Goal: Task Accomplishment & Management: Complete application form

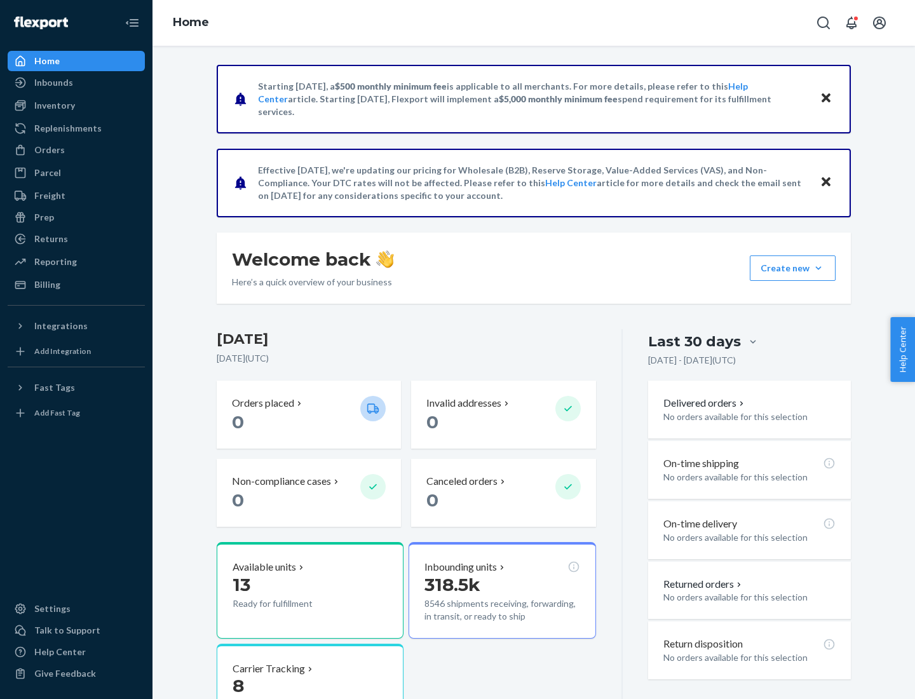
click at [819, 268] on button "Create new Create new inbound Create new order Create new product" at bounding box center [793, 267] width 86 height 25
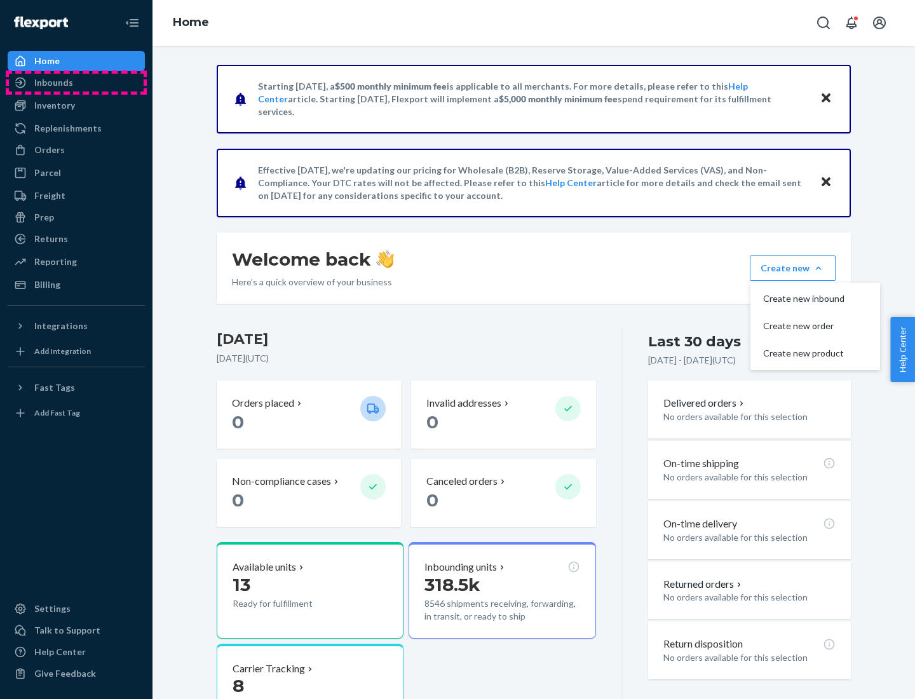
click at [76, 83] on div "Inbounds" at bounding box center [76, 83] width 135 height 18
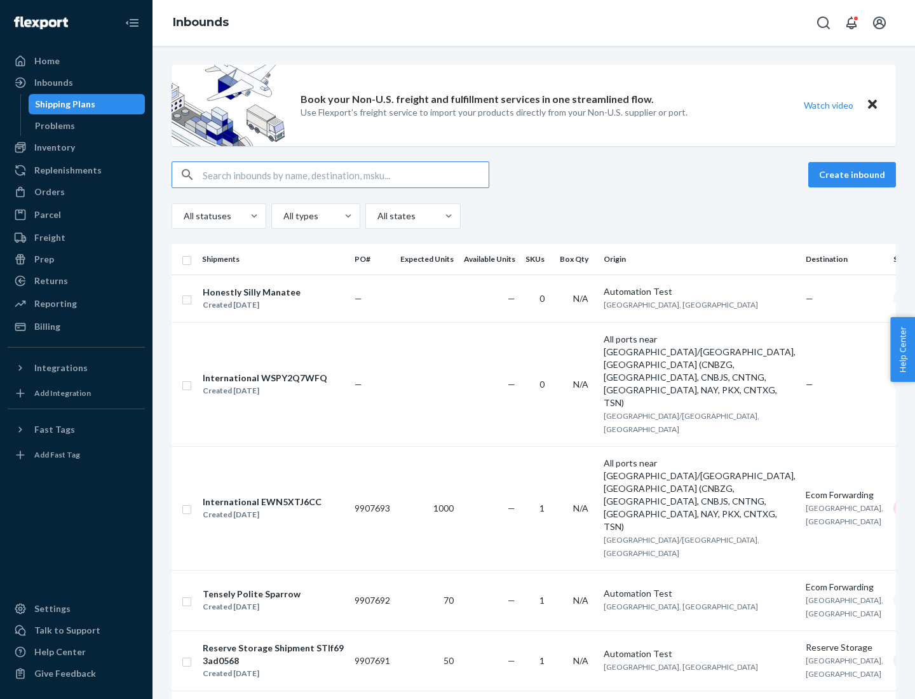
click at [854, 175] on button "Create inbound" at bounding box center [852, 174] width 88 height 25
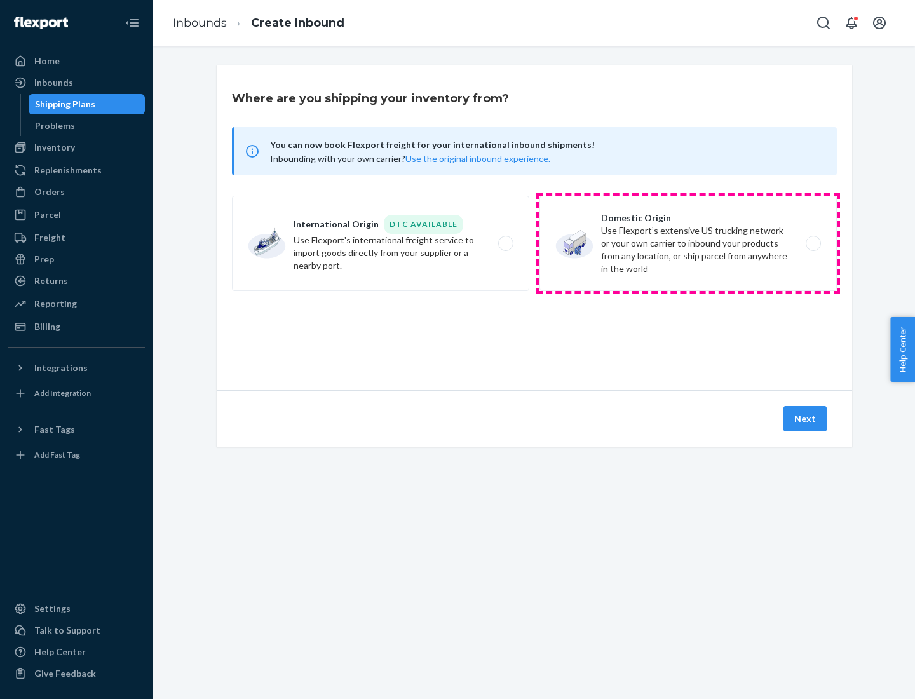
click at [688, 243] on label "Domestic Origin Use Flexport’s extensive US trucking network or your own carrie…" at bounding box center [688, 243] width 297 height 95
click at [813, 243] on input "Domestic Origin Use Flexport’s extensive US trucking network or your own carrie…" at bounding box center [817, 244] width 8 height 8
radio input "true"
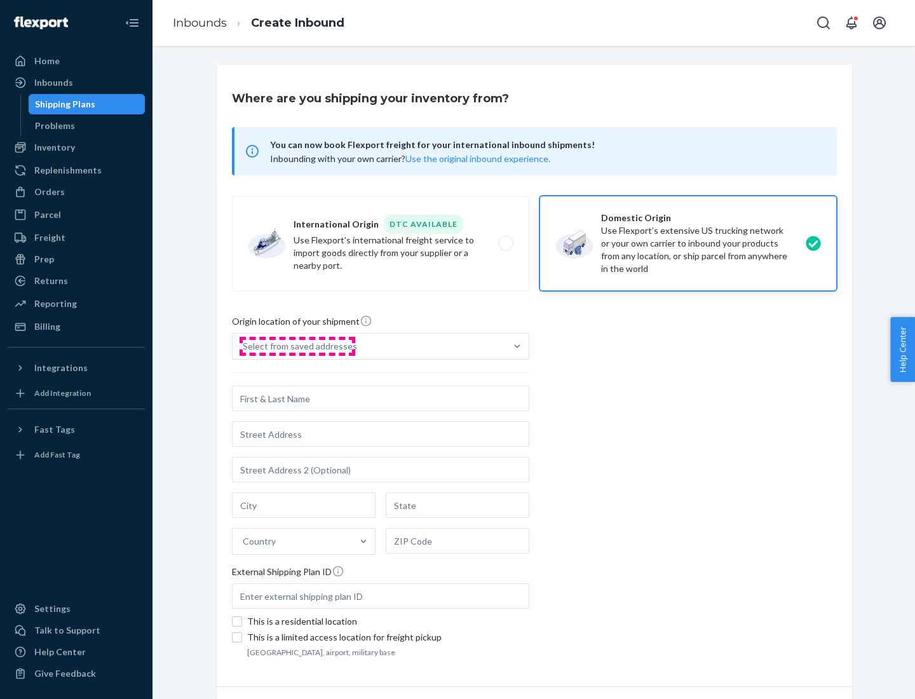
click at [297, 346] on div "Select from saved addresses" at bounding box center [300, 346] width 114 height 13
click at [244, 346] on input "Select from saved addresses" at bounding box center [243, 346] width 1 height 13
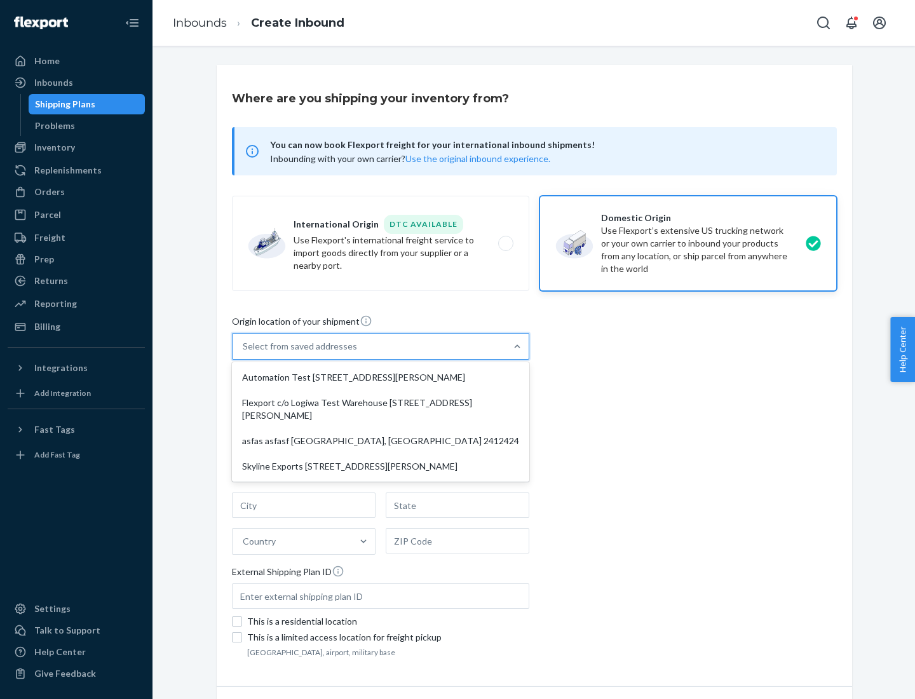
scroll to position [5, 0]
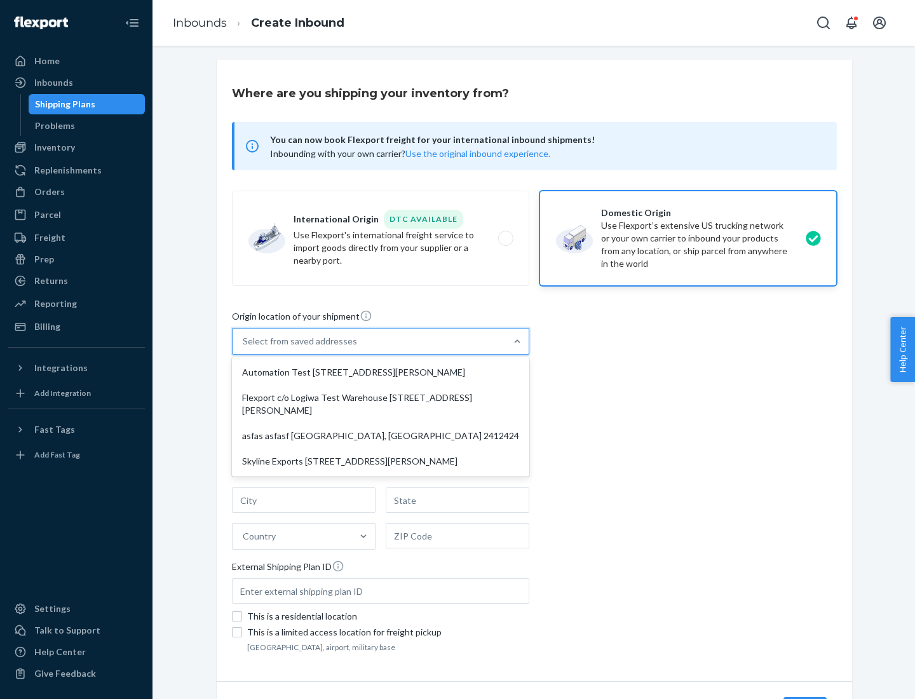
click at [381, 372] on div "Automation Test [STREET_ADDRESS][PERSON_NAME]" at bounding box center [381, 372] width 292 height 25
click at [244, 348] on input "option Automation Test [STREET_ADDRESS][PERSON_NAME] focused, 1 of 4. 4 results…" at bounding box center [243, 341] width 1 height 13
type input "Automation Test"
type input "9th Floor"
type input "[GEOGRAPHIC_DATA]"
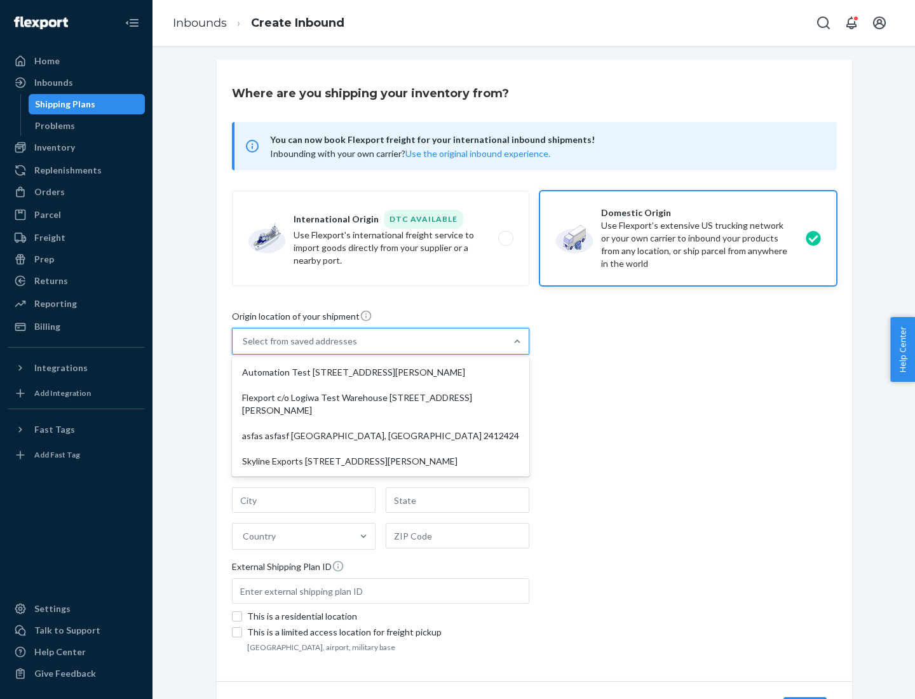
type input "CA"
type input "94104"
type input "[STREET_ADDRESS][PERSON_NAME]"
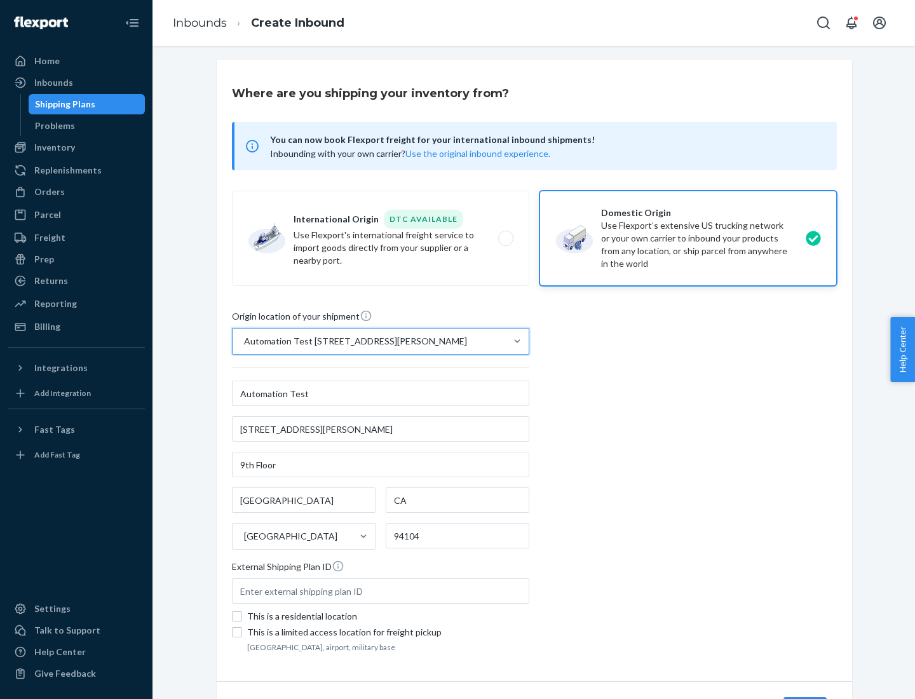
scroll to position [74, 0]
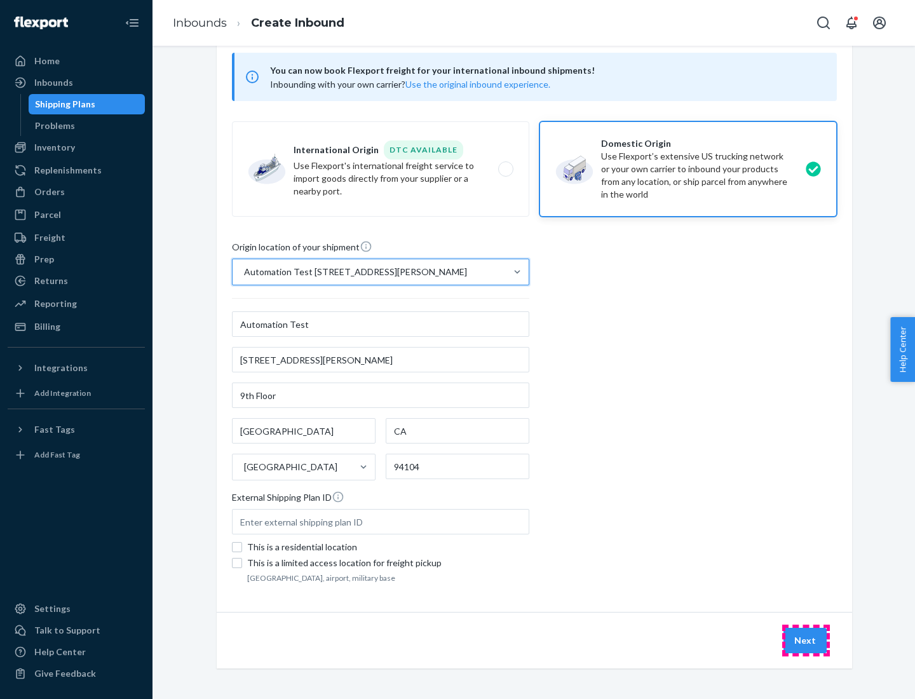
click at [806, 641] on button "Next" at bounding box center [805, 640] width 43 height 25
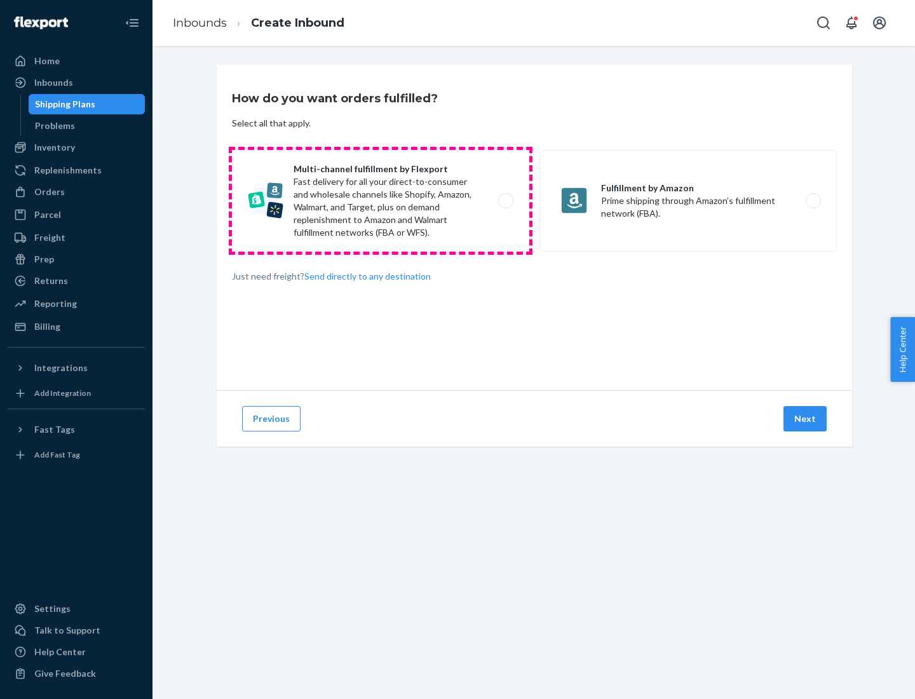
click at [381, 201] on label "Multi-channel fulfillment by Flexport Fast delivery for all your direct-to-cons…" at bounding box center [380, 201] width 297 height 102
click at [505, 201] on input "Multi-channel fulfillment by Flexport Fast delivery for all your direct-to-cons…" at bounding box center [509, 201] width 8 height 8
radio input "true"
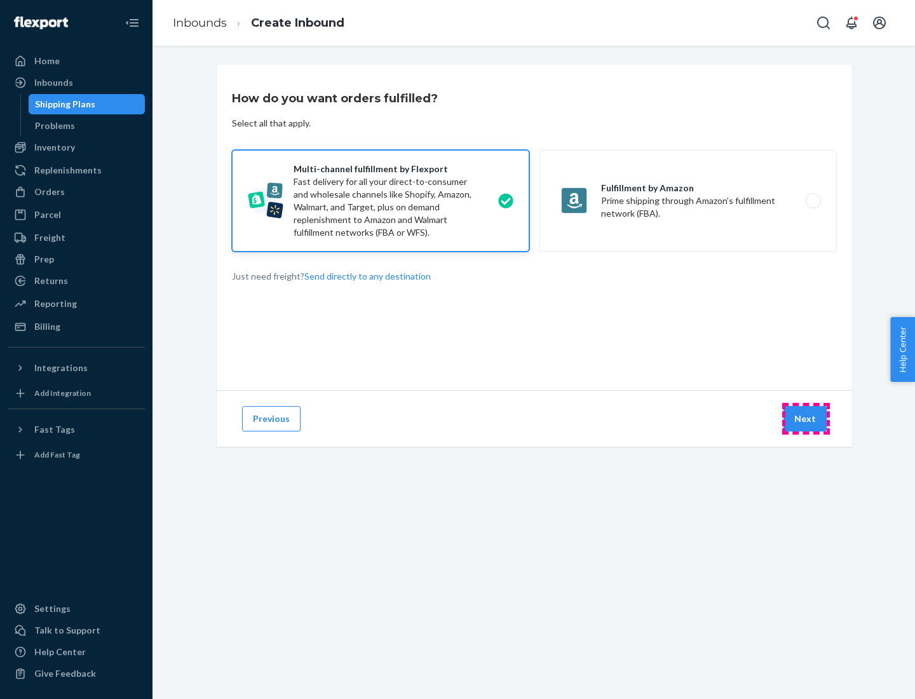
click at [806, 419] on button "Next" at bounding box center [805, 418] width 43 height 25
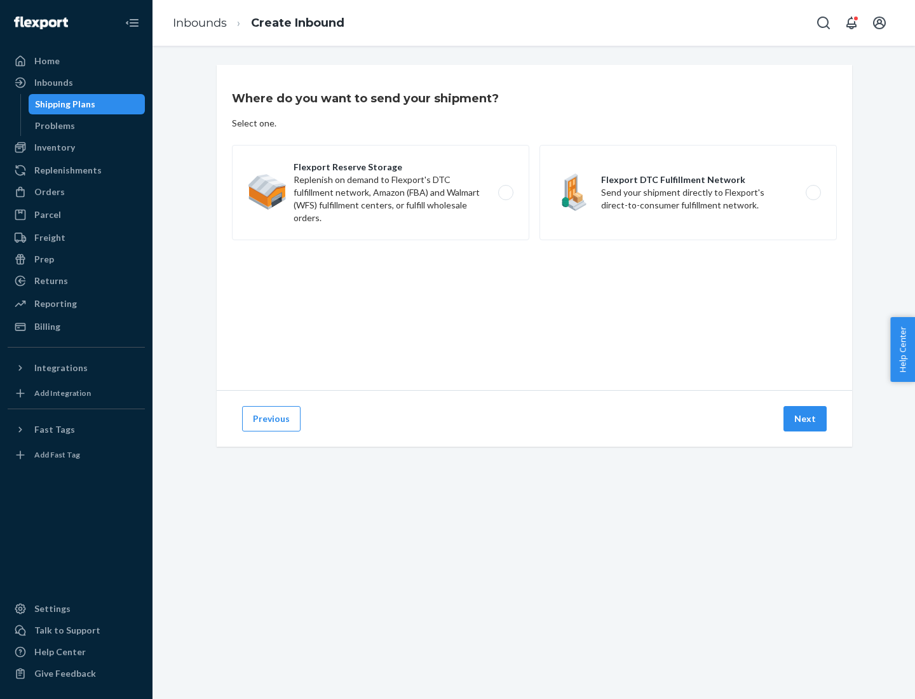
click at [688, 193] on label "Flexport DTC Fulfillment Network Send your shipment directly to Flexport's dire…" at bounding box center [688, 192] width 297 height 95
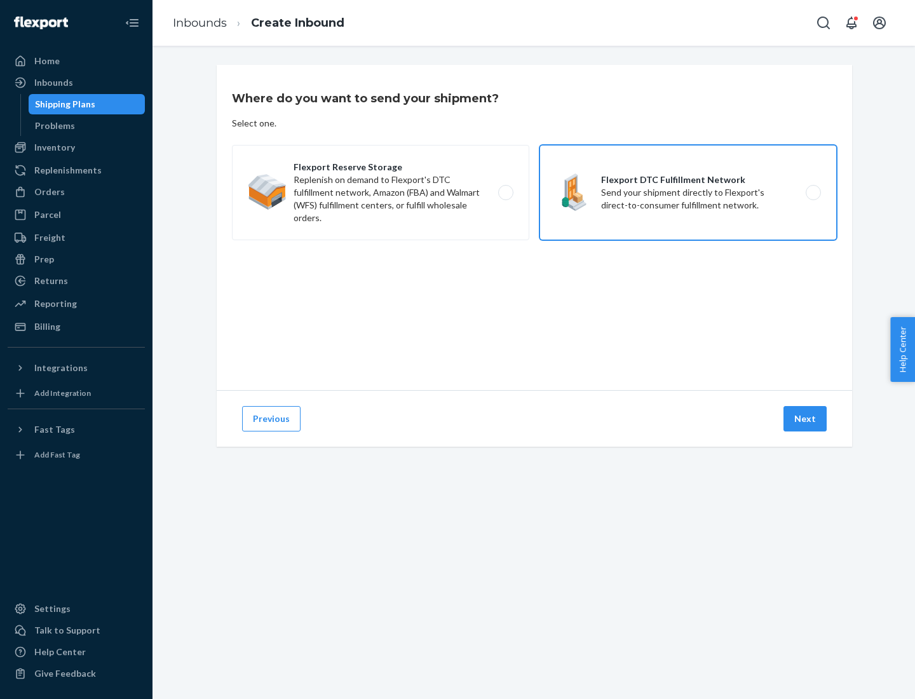
click at [813, 193] on input "Flexport DTC Fulfillment Network Send your shipment directly to Flexport's dire…" at bounding box center [817, 193] width 8 height 8
radio input "true"
click at [806, 419] on button "Next" at bounding box center [805, 418] width 43 height 25
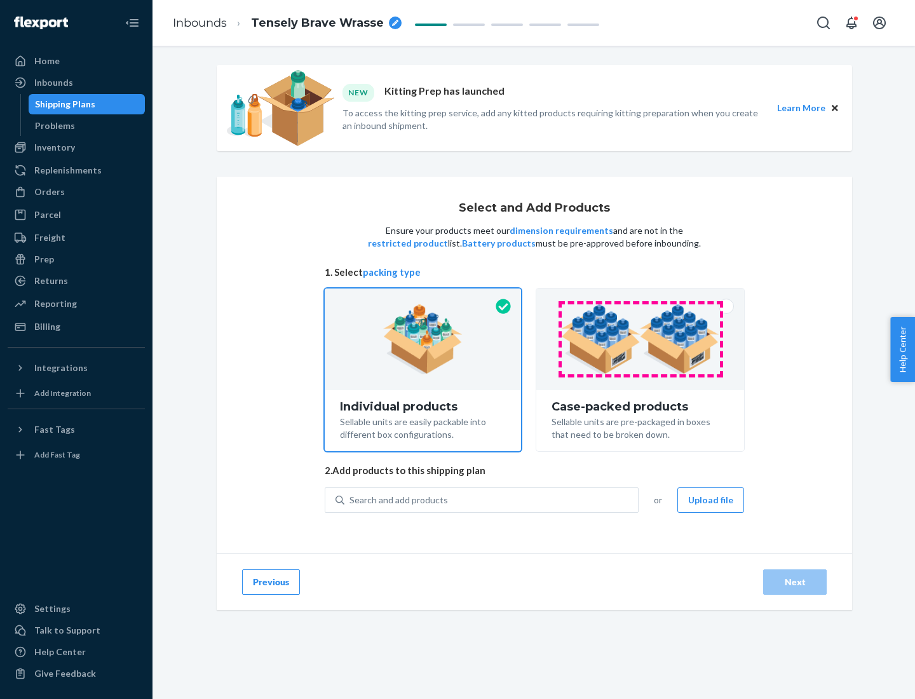
click at [641, 339] on img at bounding box center [640, 339] width 158 height 70
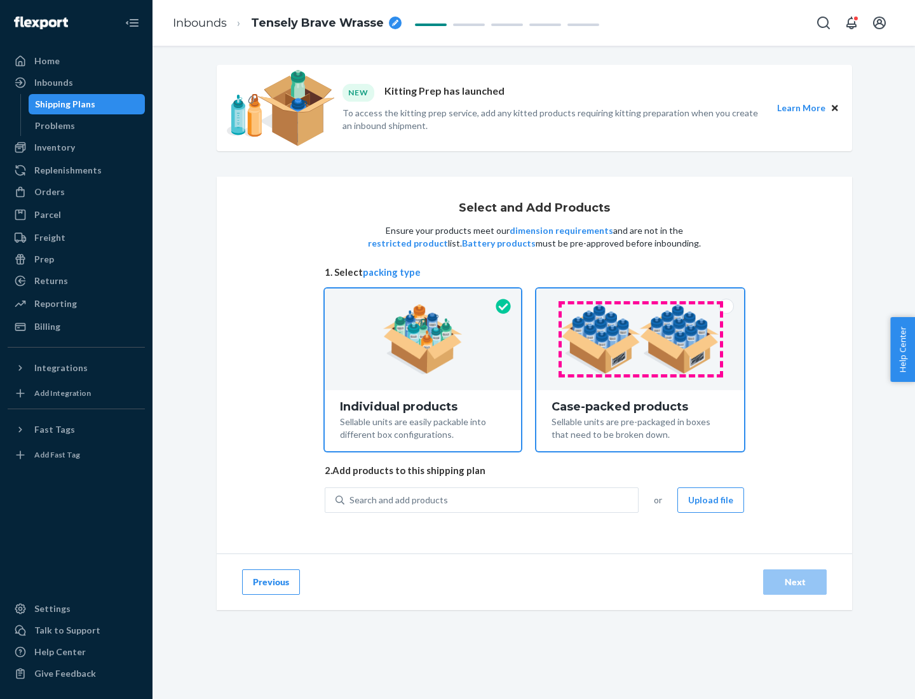
click at [641, 297] on input "Case-packed products Sellable units are pre-packaged in boxes that need to be b…" at bounding box center [640, 293] width 8 height 8
radio input "true"
radio input "false"
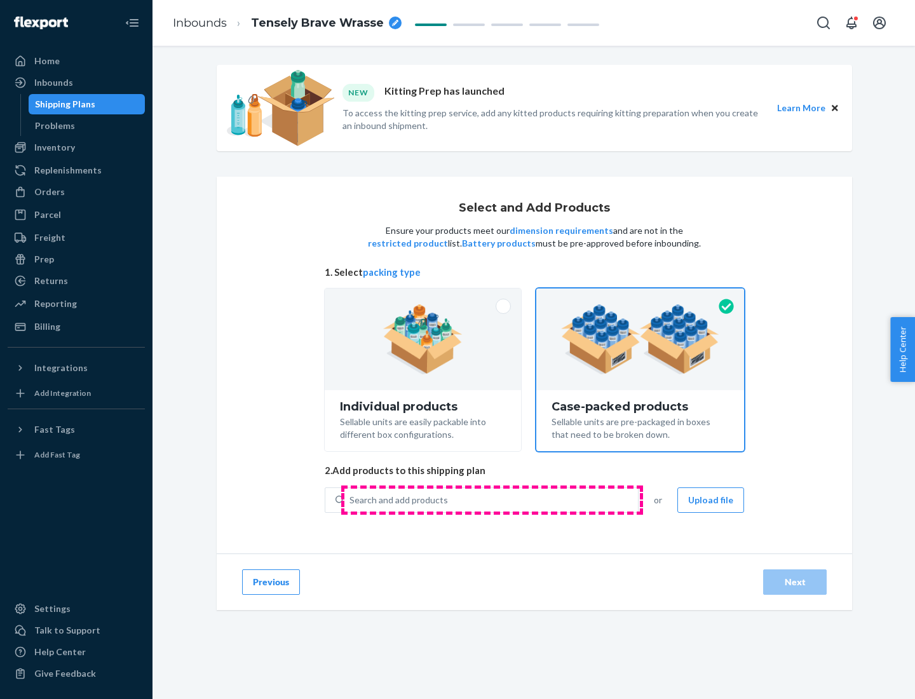
click at [492, 500] on div "Search and add products" at bounding box center [491, 500] width 294 height 23
click at [351, 500] on input "Search and add products" at bounding box center [350, 500] width 1 height 13
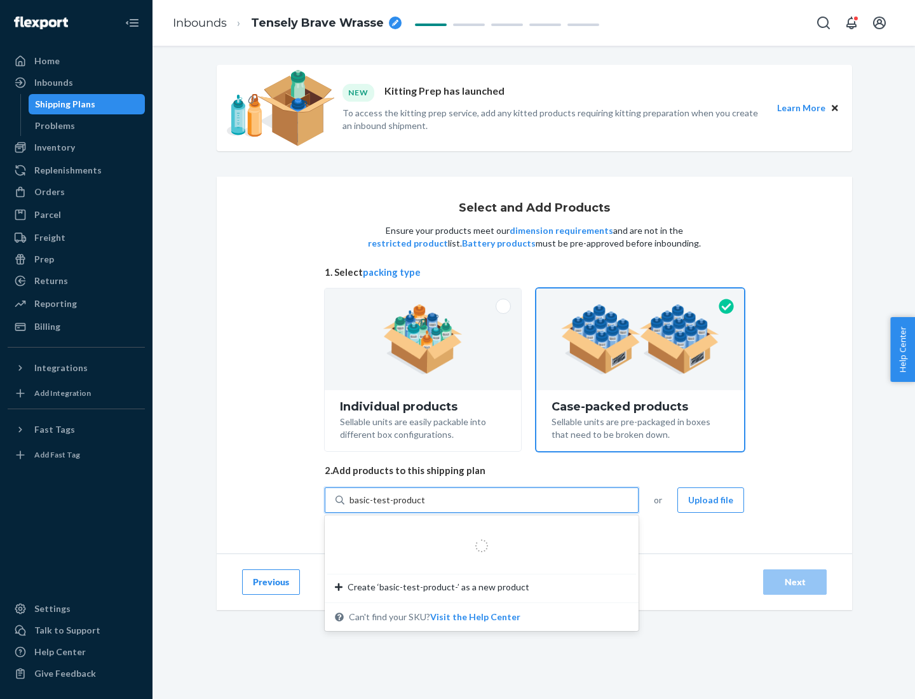
type input "basic-test-product-1"
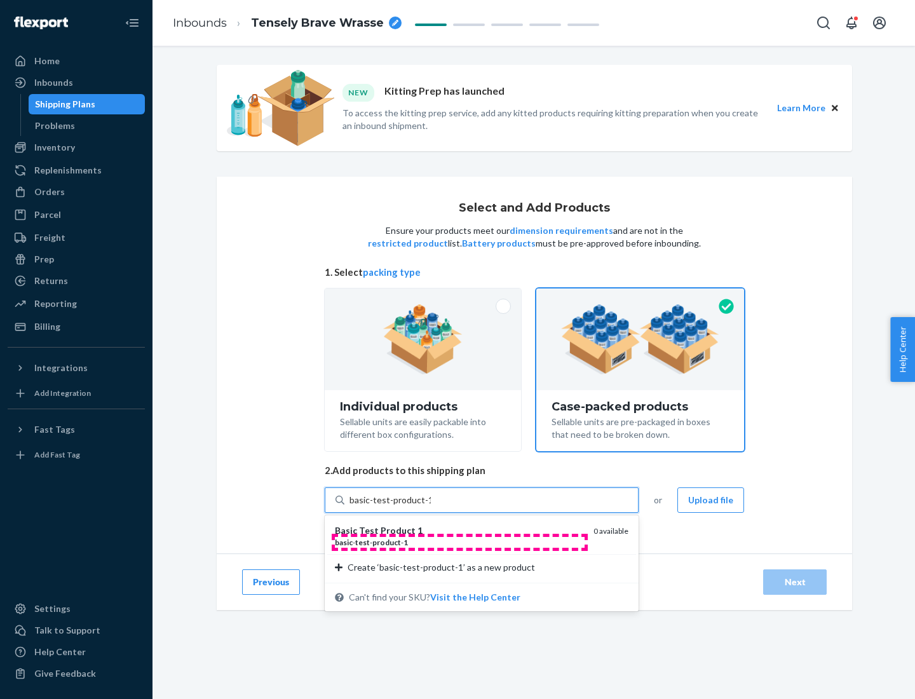
click at [459, 542] on div "basic - test - product - 1" at bounding box center [459, 542] width 248 height 11
click at [431, 507] on input "basic-test-product-1" at bounding box center [390, 500] width 81 height 13
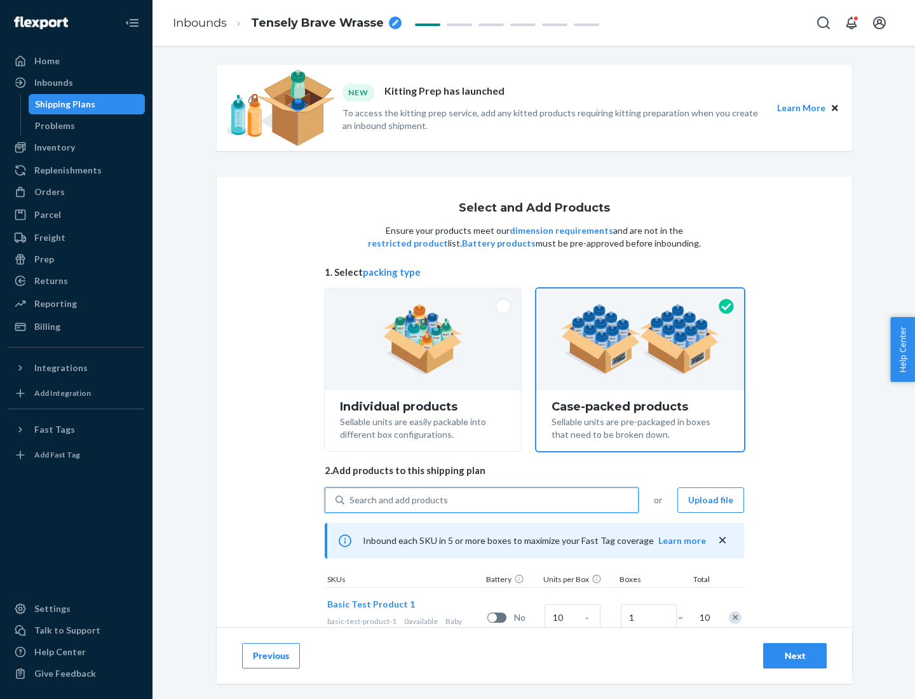
scroll to position [46, 0]
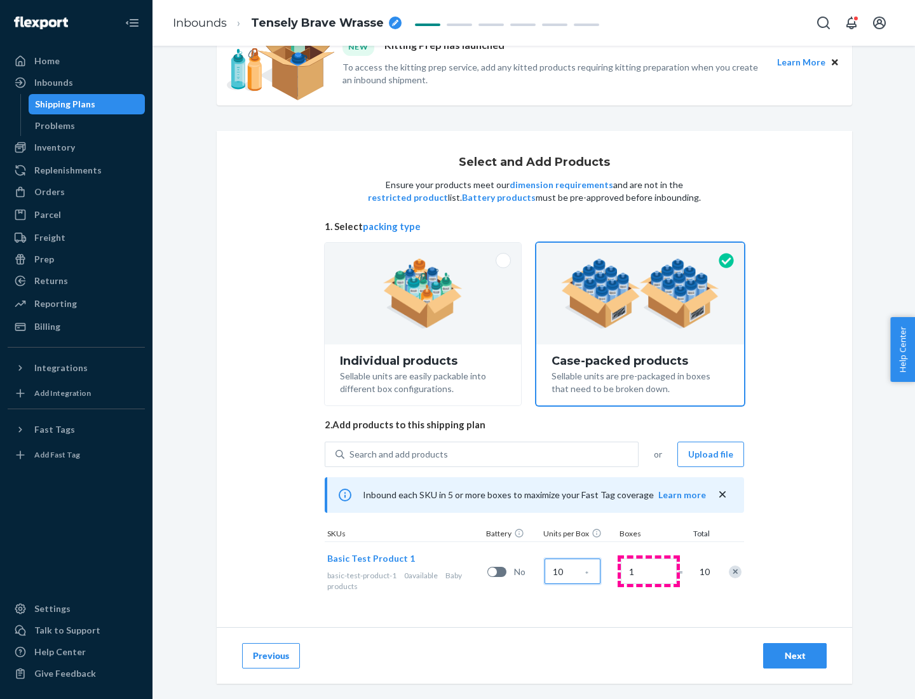
type input "10"
type input "7"
click at [795, 656] on div "Next" at bounding box center [795, 655] width 42 height 13
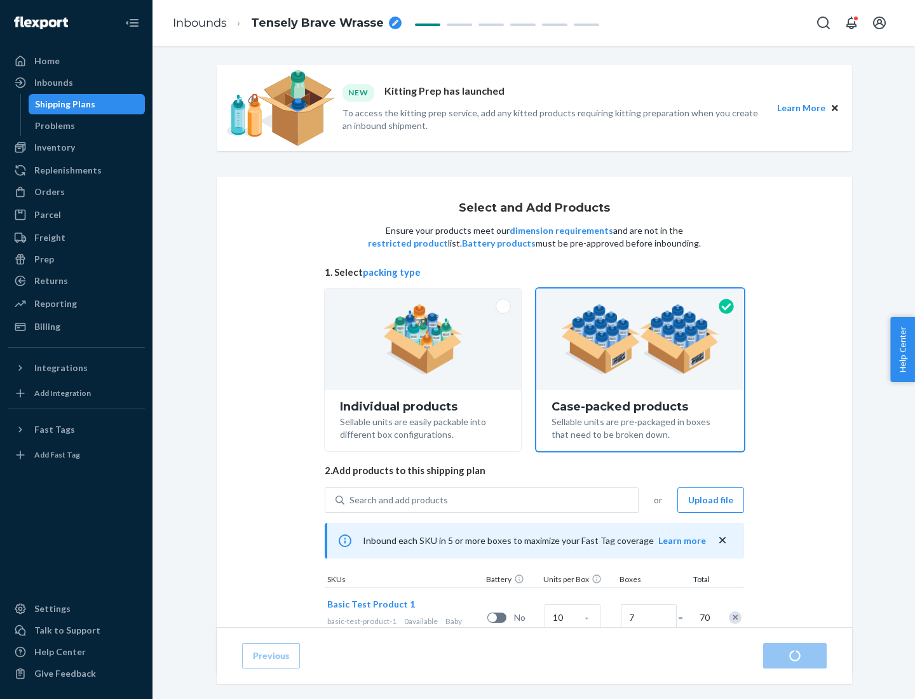
radio input "true"
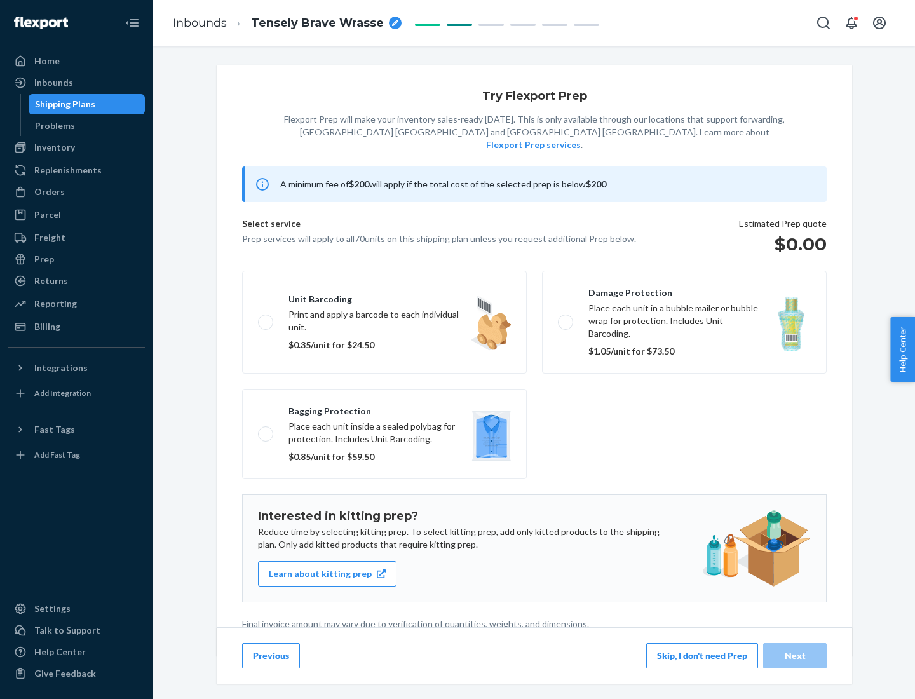
scroll to position [3, 0]
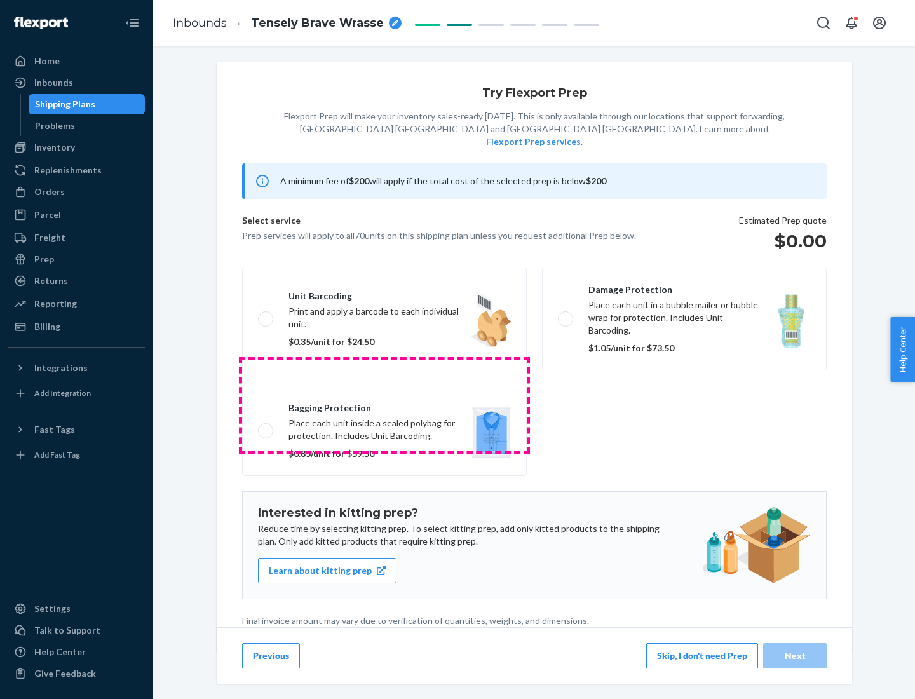
click at [384, 405] on label "Bagging protection Place each unit inside a sealed polybag for protection. Incl…" at bounding box center [384, 431] width 285 height 90
click at [266, 426] on input "Bagging protection Place each unit inside a sealed polybag for protection. Incl…" at bounding box center [262, 430] width 8 height 8
checkbox input "true"
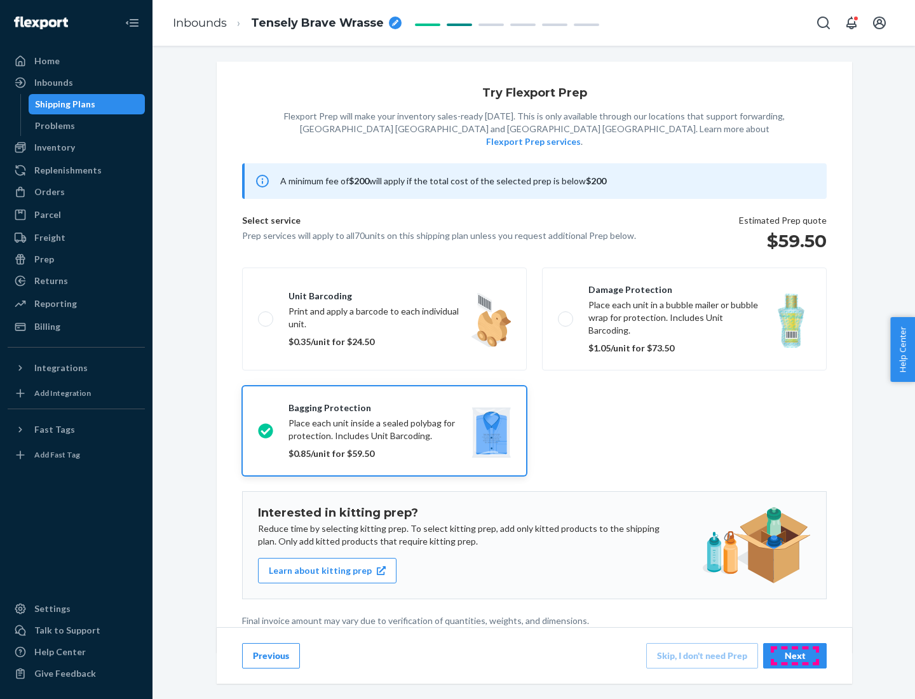
click at [795, 655] on div "Next" at bounding box center [795, 655] width 42 height 13
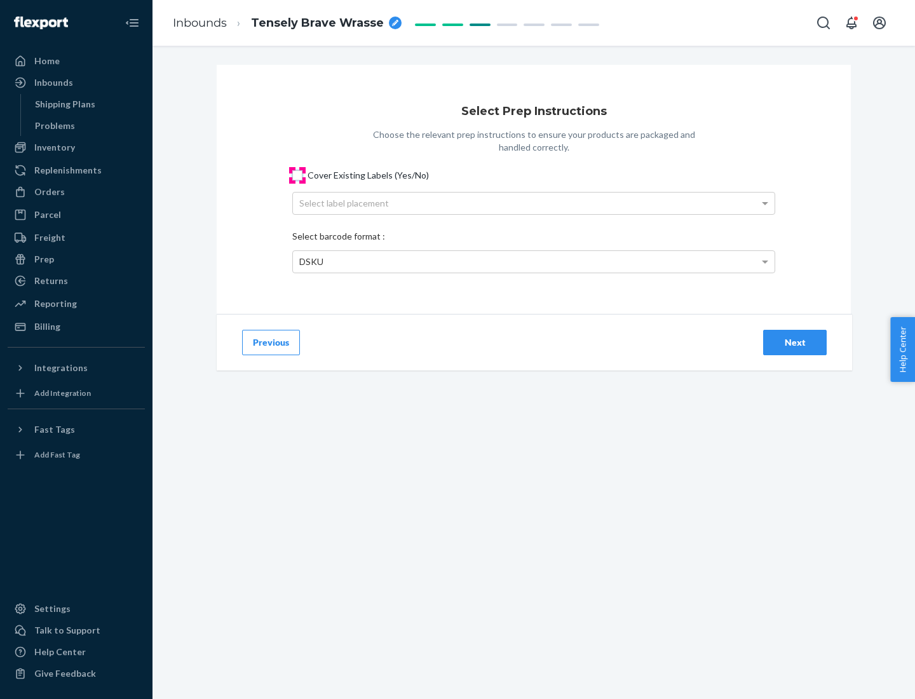
click at [297, 175] on input "Cover Existing Labels (Yes/No)" at bounding box center [297, 175] width 10 height 10
checkbox input "true"
click at [534, 203] on div "Select label placement" at bounding box center [534, 204] width 482 height 22
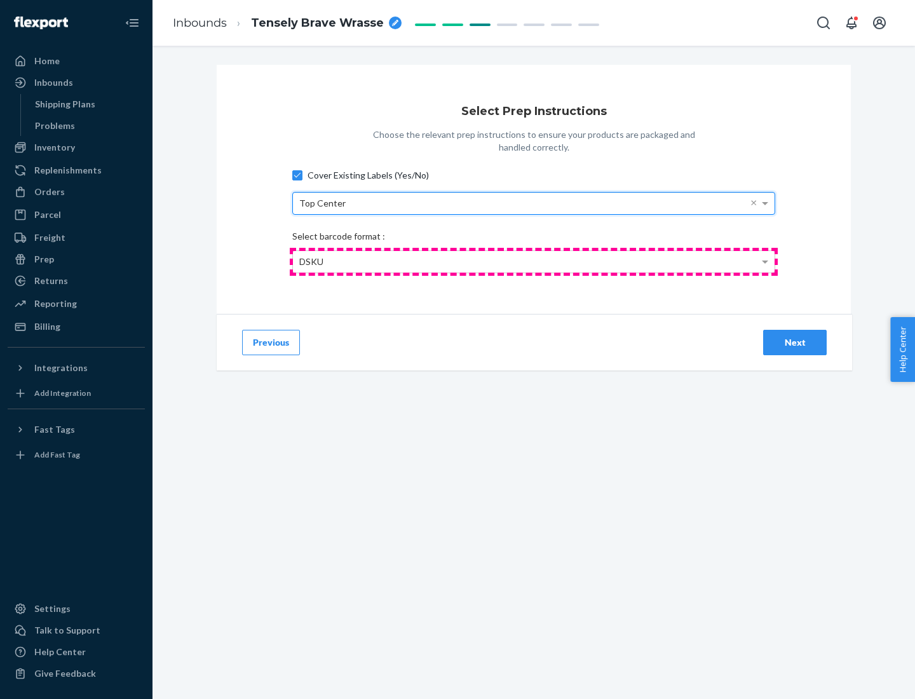
click at [534, 261] on div "DSKU" at bounding box center [534, 262] width 482 height 22
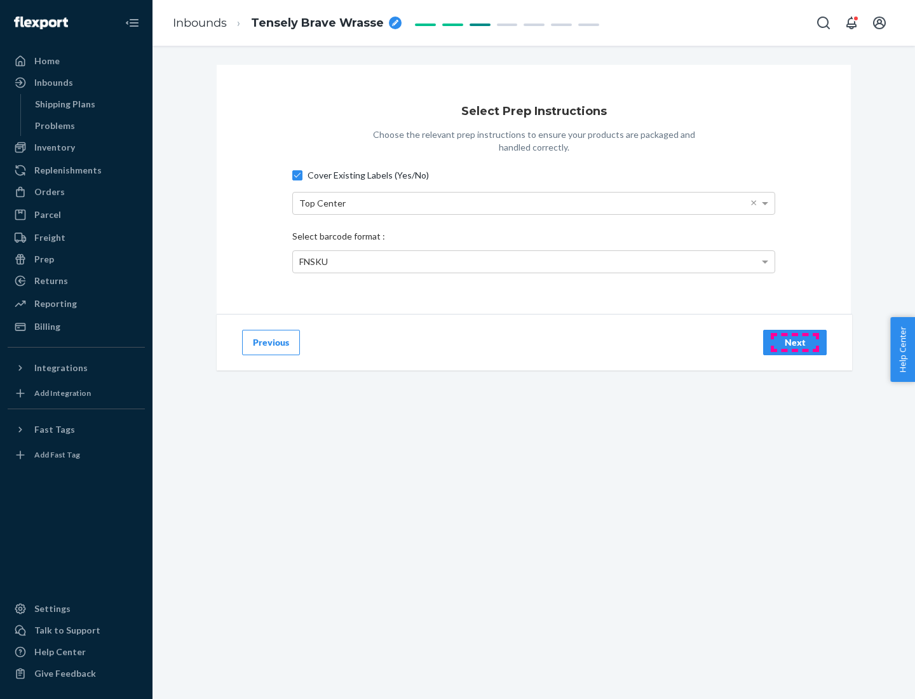
click at [795, 342] on div "Next" at bounding box center [795, 342] width 42 height 13
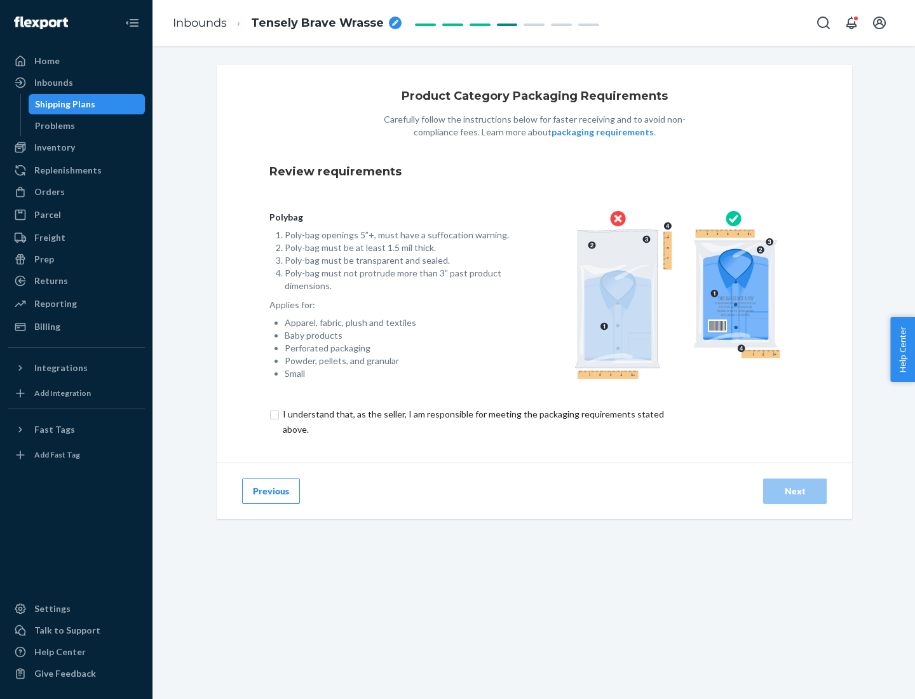
click at [472, 421] on input "checkbox" at bounding box center [480, 422] width 423 height 31
checkbox input "true"
click at [795, 491] on div "Next" at bounding box center [795, 491] width 42 height 13
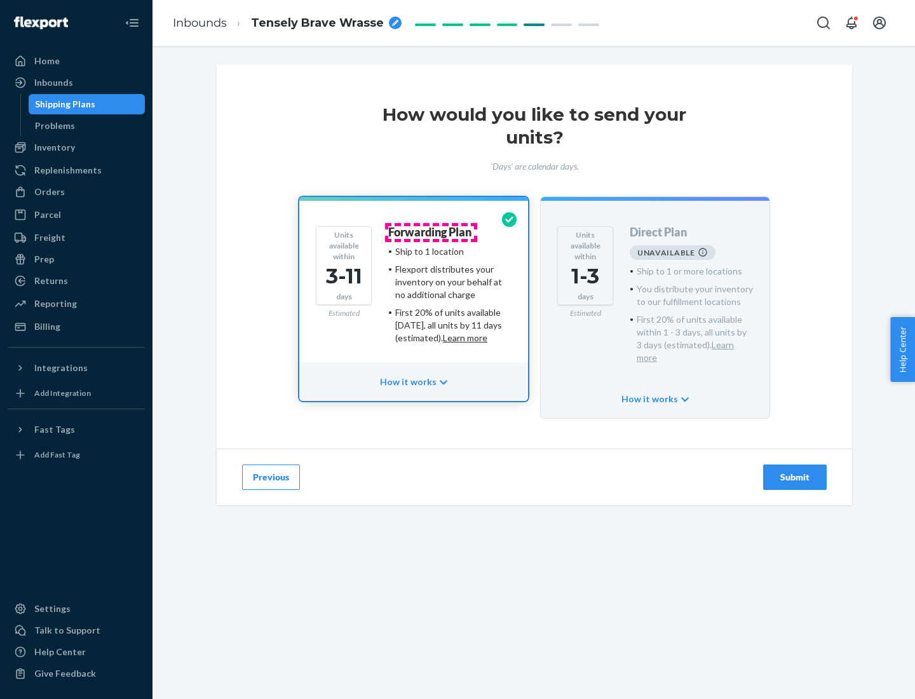
click at [431, 232] on h4 "Forwarding Plan" at bounding box center [429, 232] width 83 height 13
click at [795, 471] on div "Submit" at bounding box center [795, 477] width 42 height 13
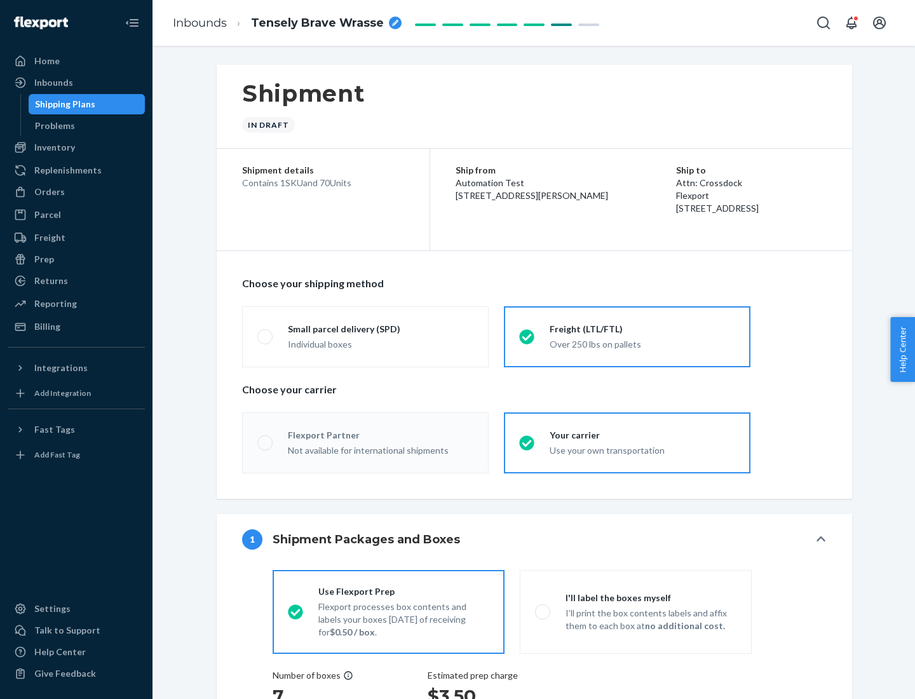
radio input "true"
radio input "false"
radio input "true"
radio input "false"
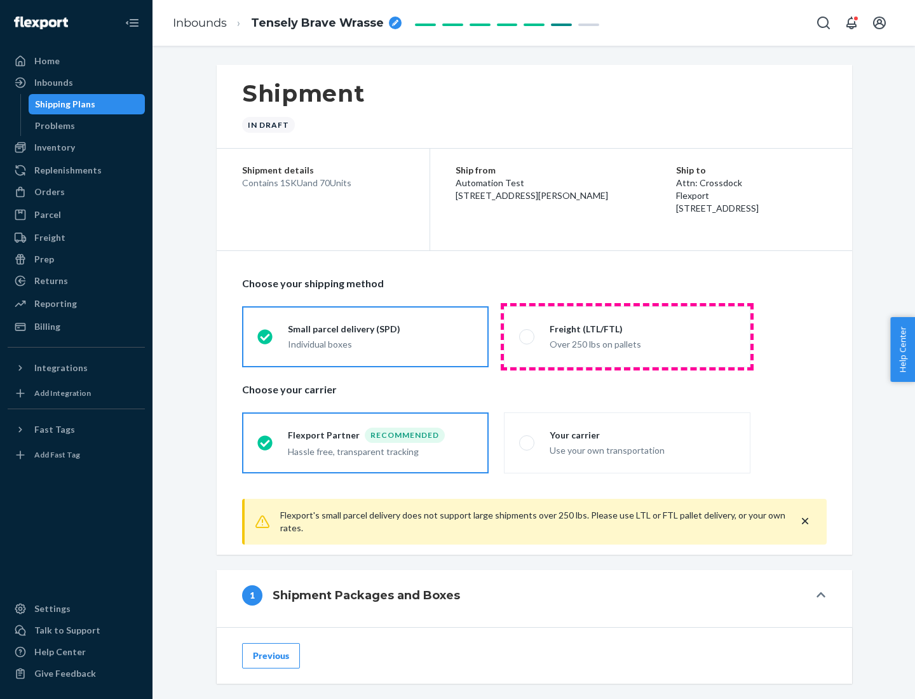
click at [627, 336] on div "Over 250 lbs on pallets" at bounding box center [643, 343] width 186 height 15
click at [527, 336] on input "Freight (LTL/FTL) Over 250 lbs on pallets" at bounding box center [523, 336] width 8 height 8
radio input "true"
radio input "false"
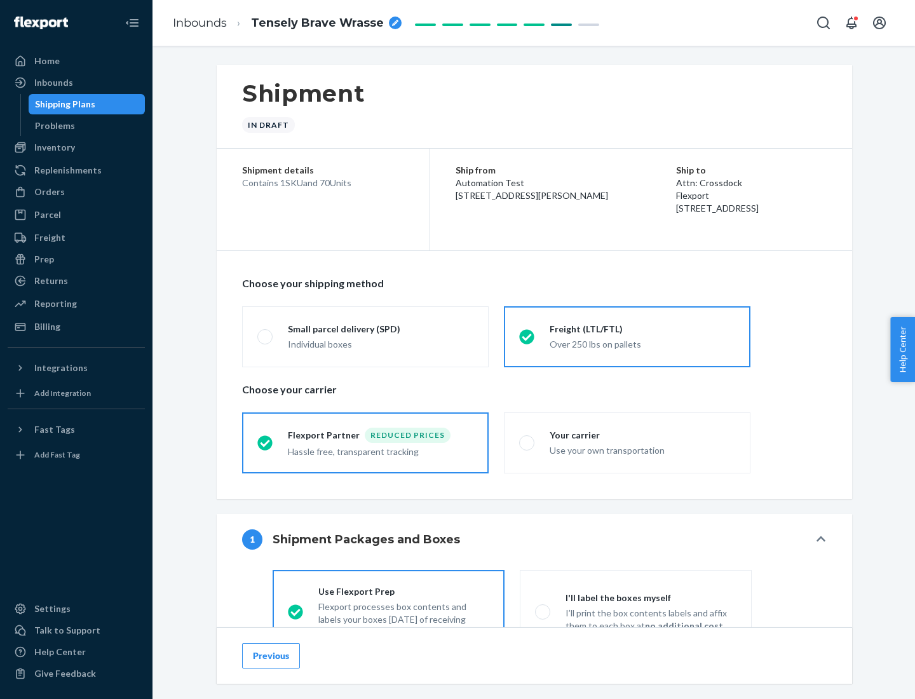
scroll to position [71, 0]
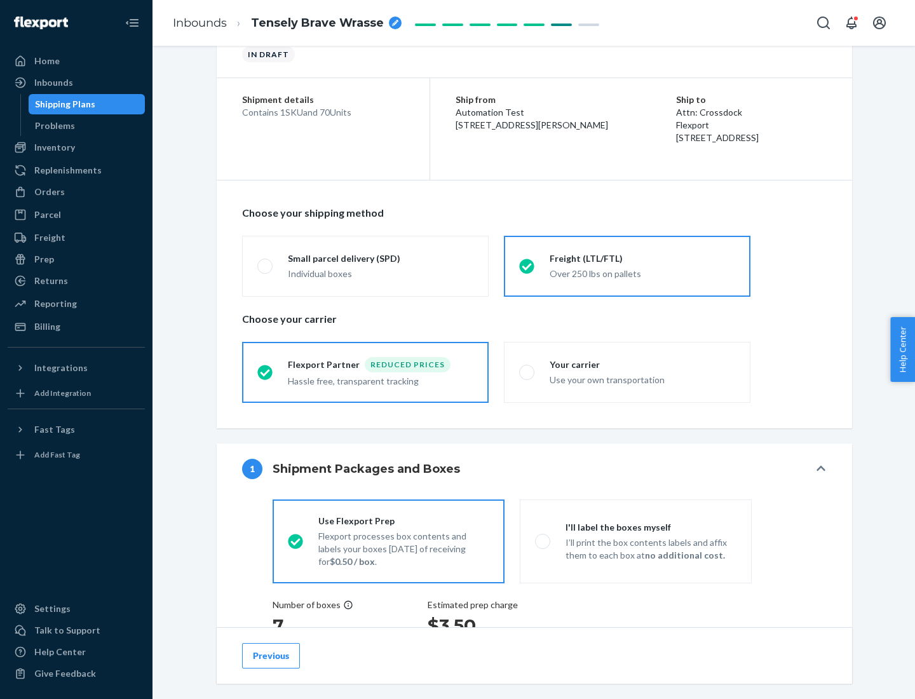
click at [365, 372] on div "Hassle free, transparent tracking" at bounding box center [381, 379] width 186 height 15
click at [266, 372] on input "Flexport Partner Reduced prices Hassle free, transparent tracking" at bounding box center [261, 372] width 8 height 8
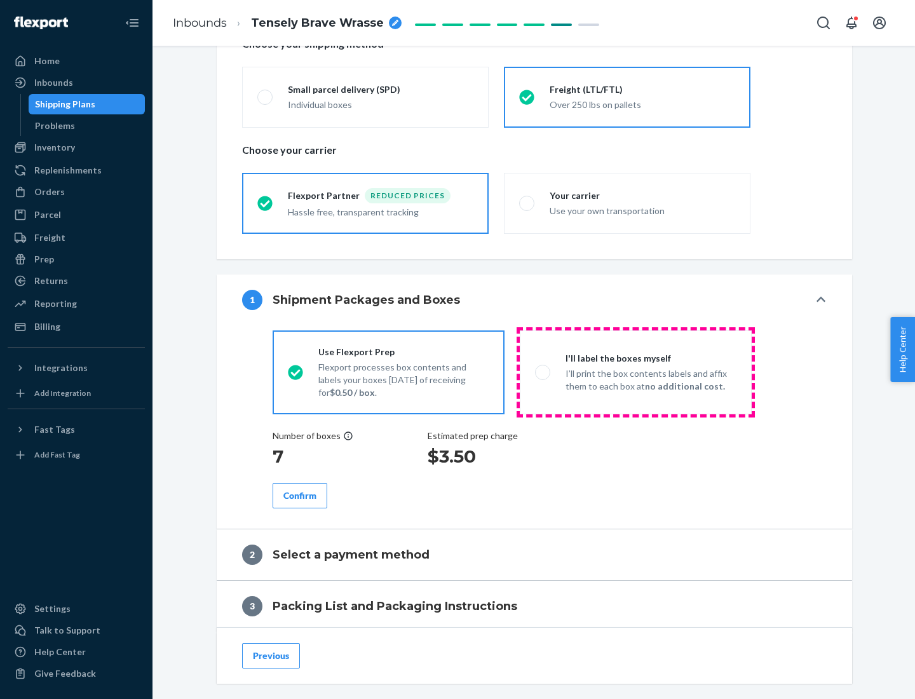
click at [636, 372] on p "I’ll print the box contents labels and affix them to each box at no additional …" at bounding box center [651, 379] width 171 height 25
click at [543, 372] on input "I'll label the boxes myself I’ll print the box contents labels and affix them t…" at bounding box center [539, 372] width 8 height 8
radio input "true"
radio input "false"
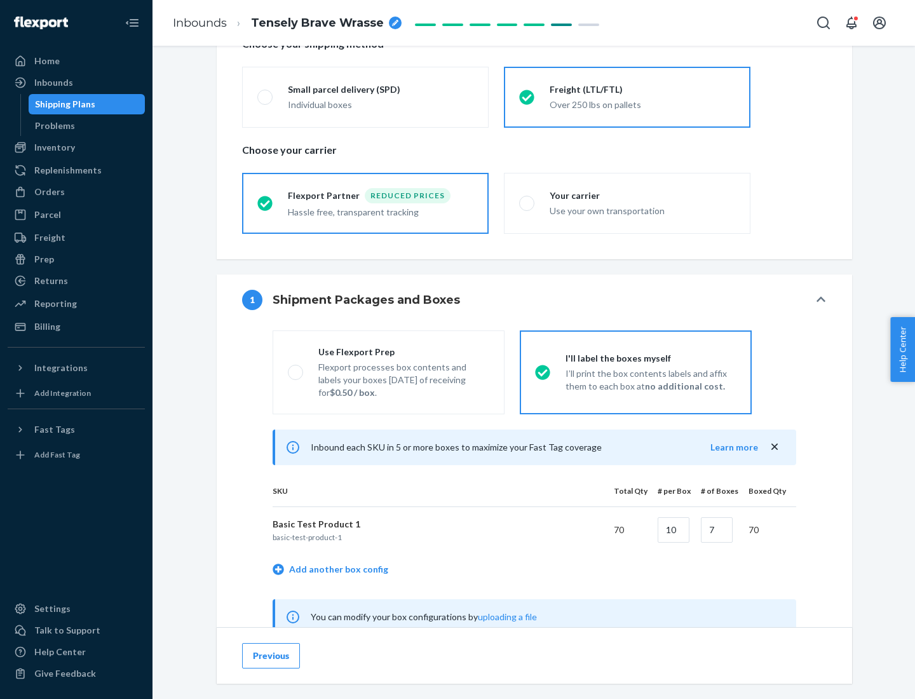
scroll to position [397, 0]
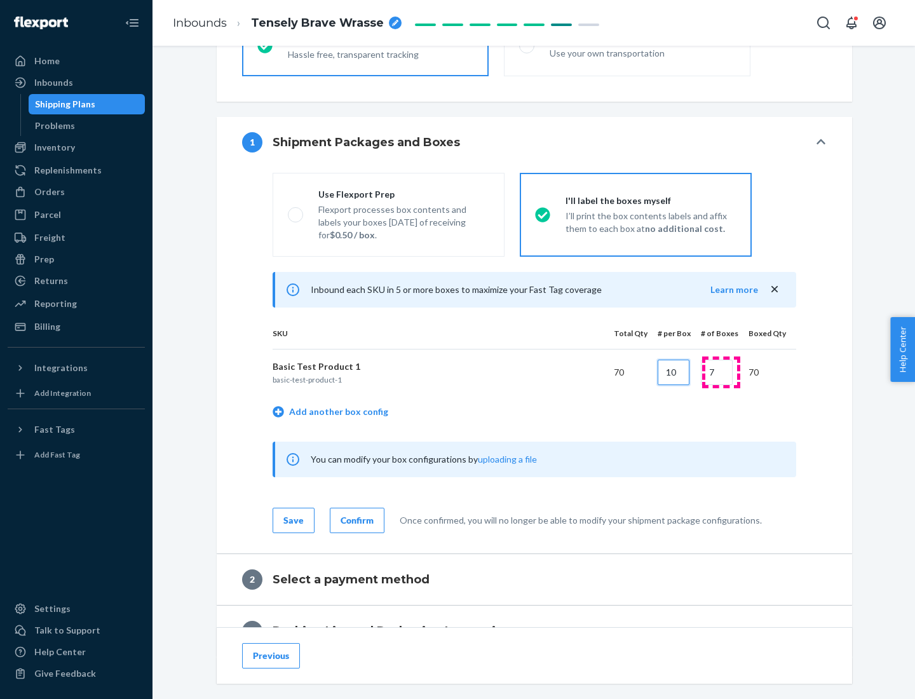
type input "10"
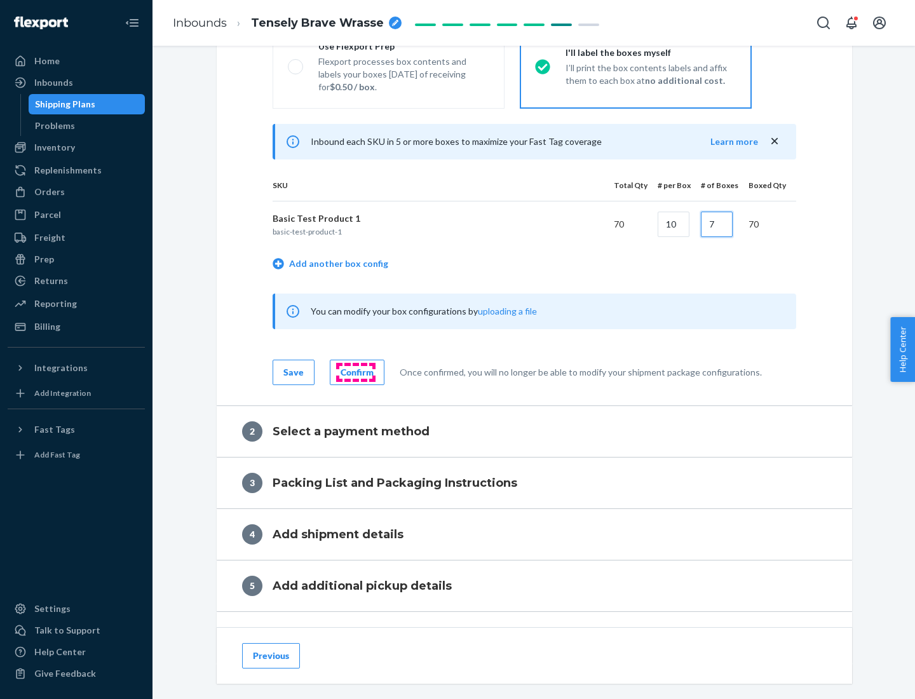
type input "7"
click at [355, 372] on div "Confirm" at bounding box center [357, 372] width 33 height 13
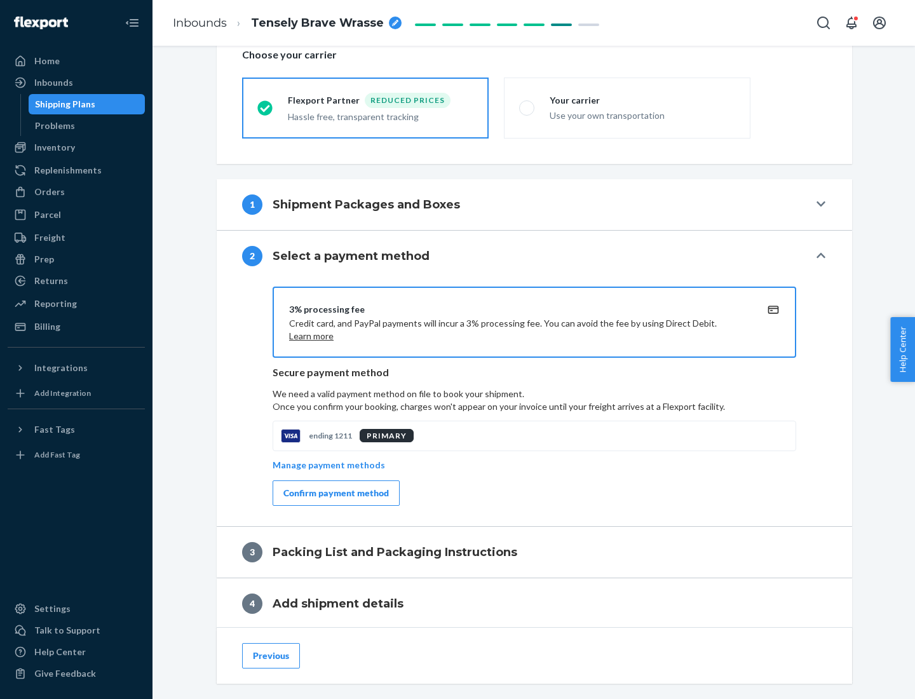
scroll to position [456, 0]
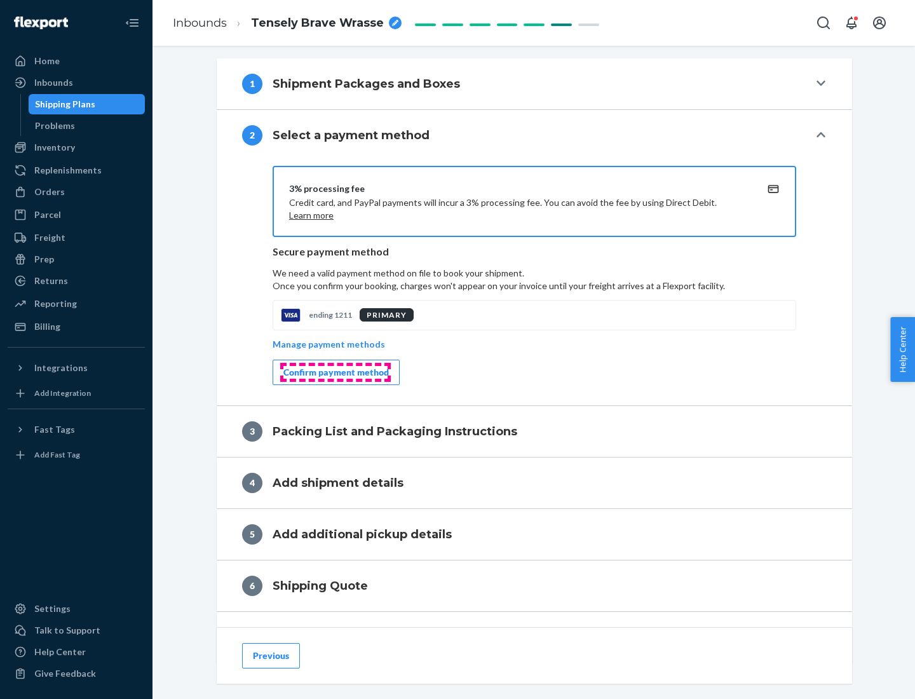
click at [335, 372] on div "Confirm payment method" at bounding box center [335, 372] width 105 height 13
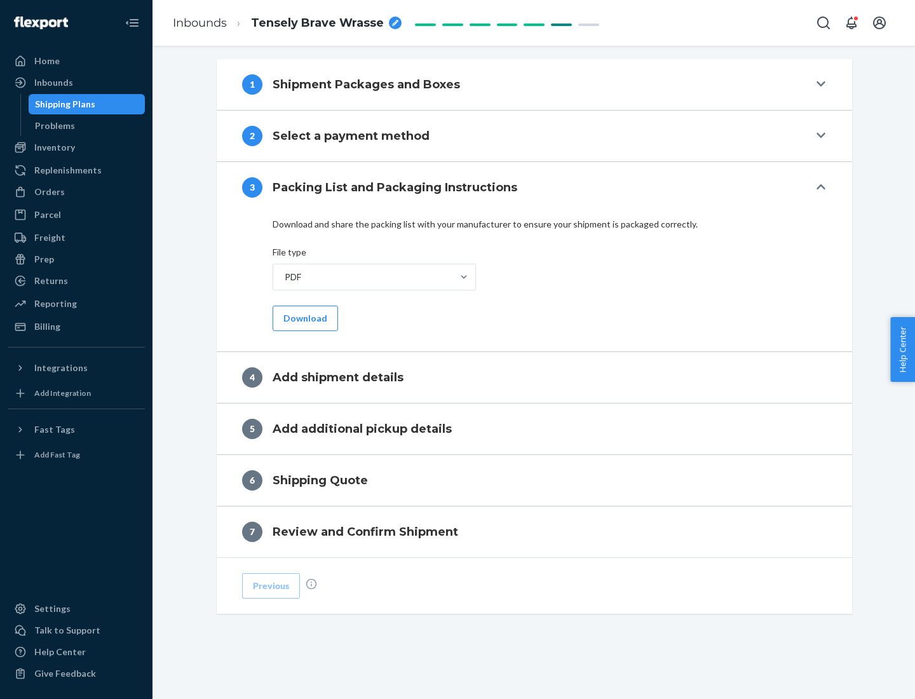
scroll to position [401, 0]
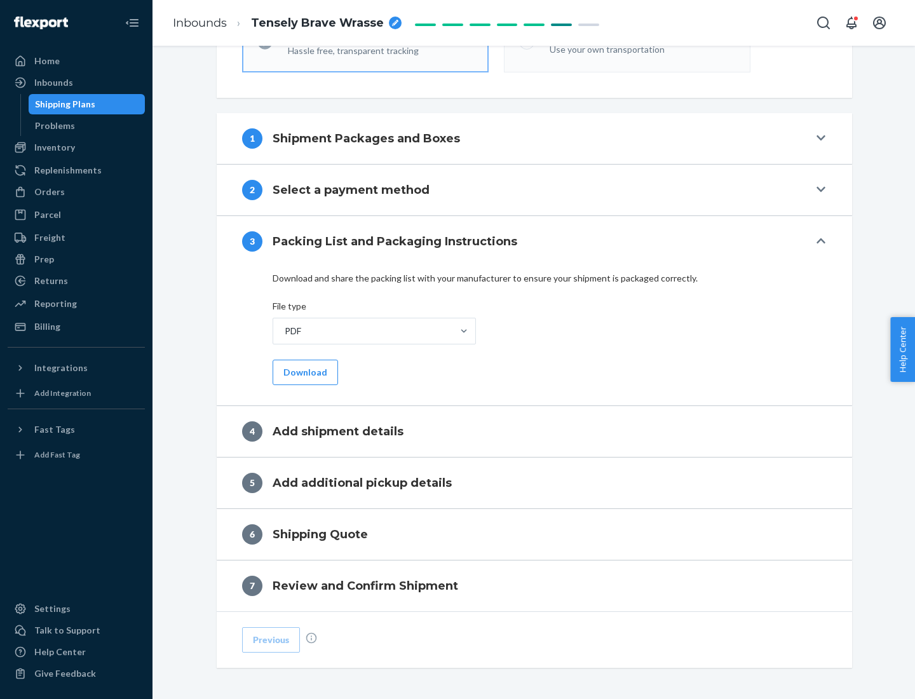
click at [304, 372] on button "Download" at bounding box center [305, 372] width 65 height 25
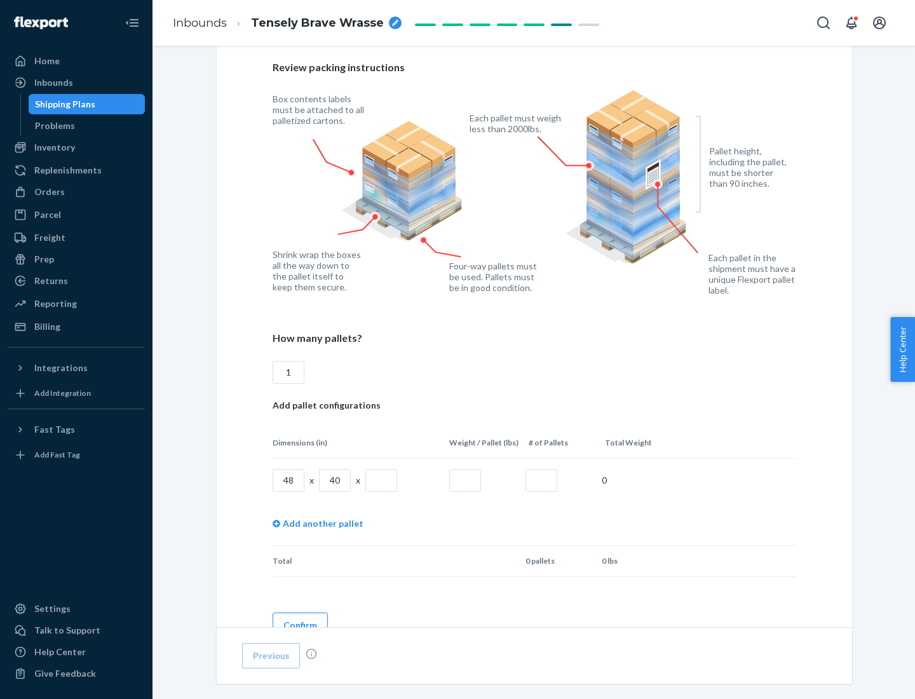
scroll to position [872, 0]
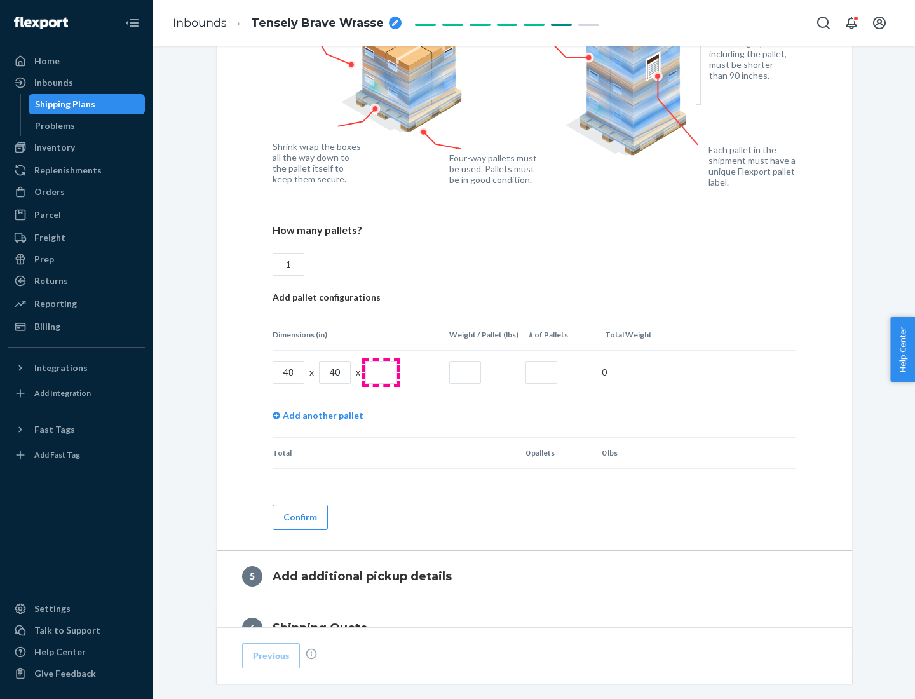
type input "1"
type input "40"
type input "200"
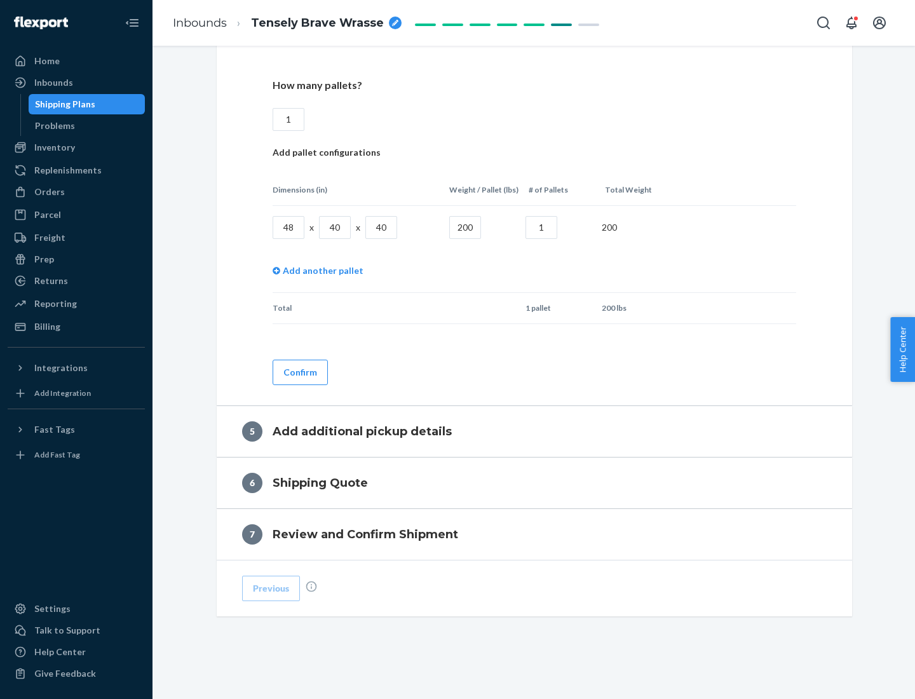
type input "1"
click at [299, 372] on button "Confirm" at bounding box center [300, 372] width 55 height 25
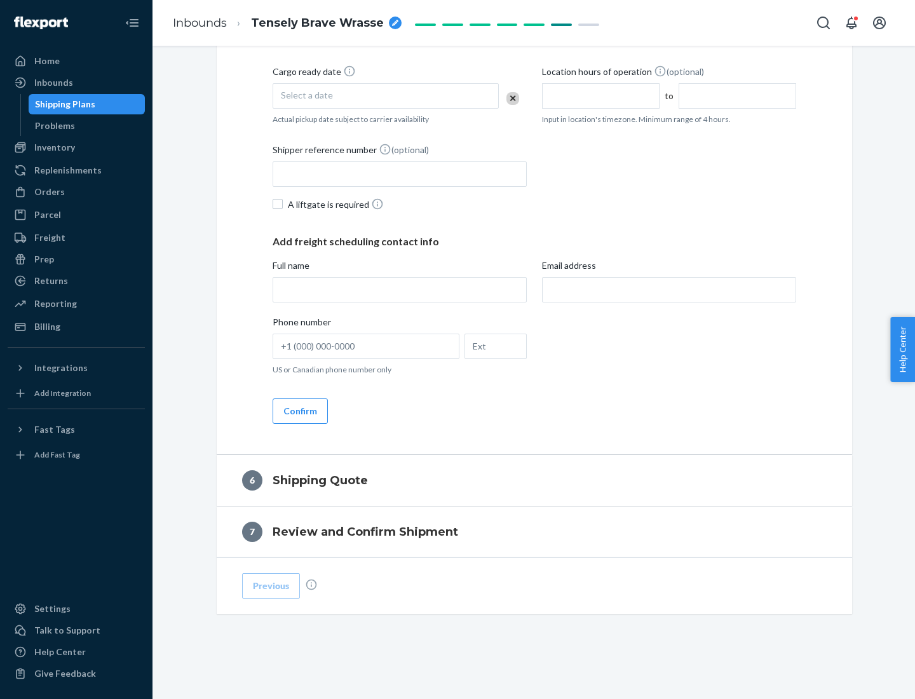
scroll to position [435, 0]
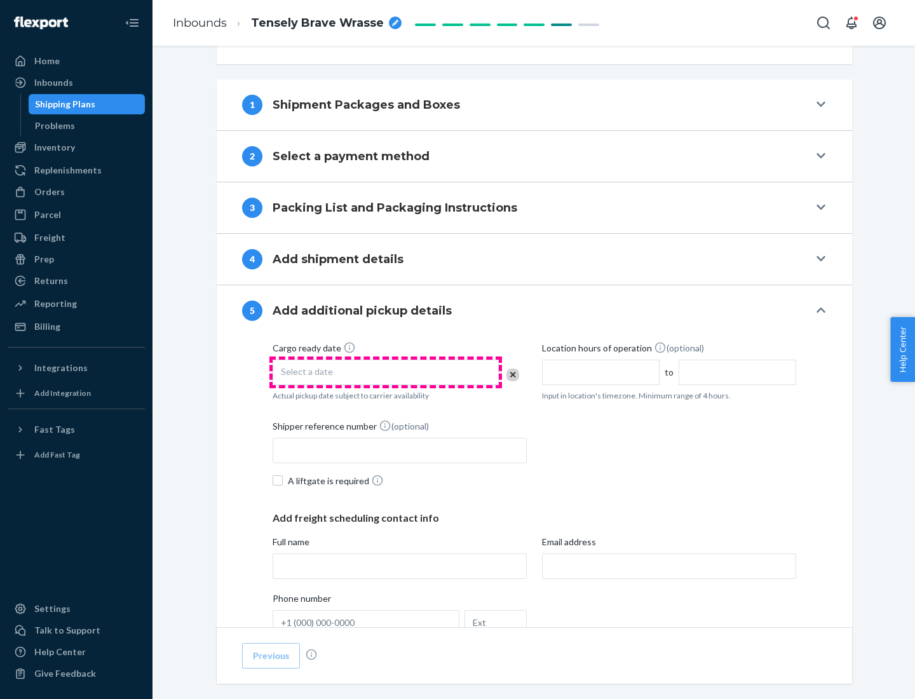
click at [386, 372] on div "Select a date" at bounding box center [386, 372] width 226 height 25
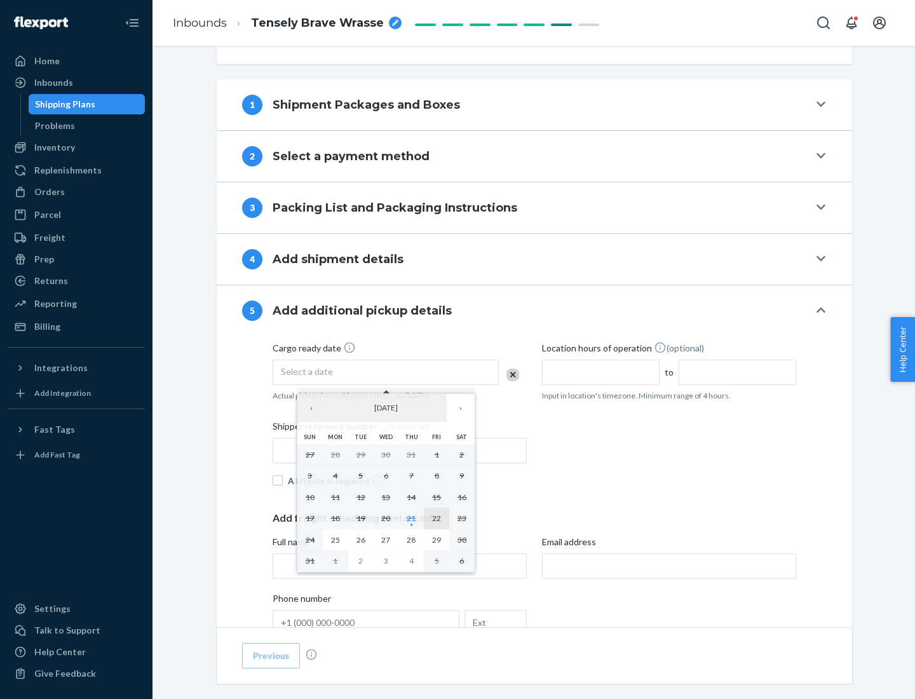
click at [437, 518] on abbr "22" at bounding box center [436, 518] width 9 height 10
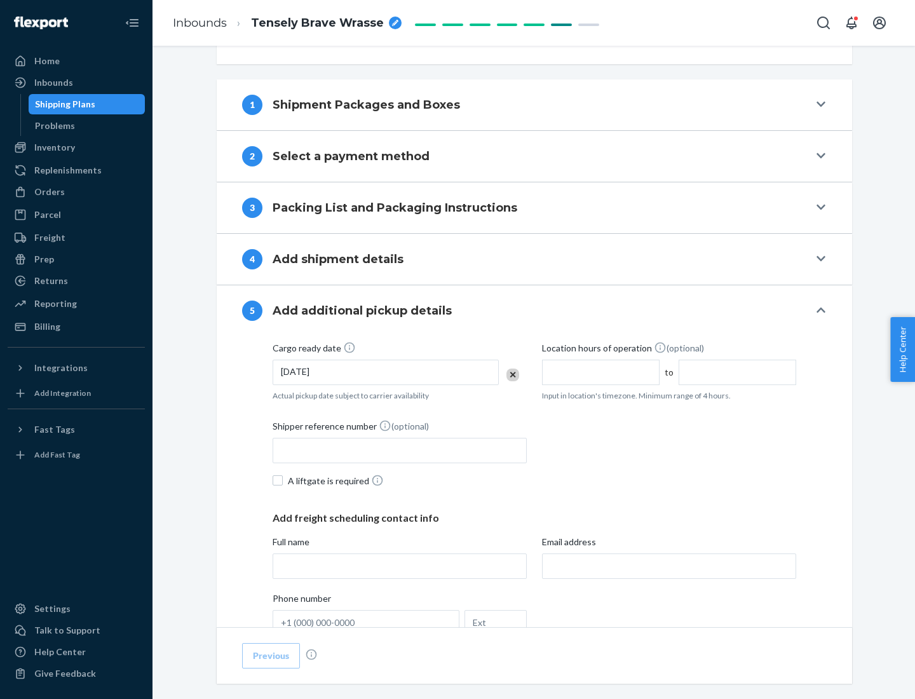
scroll to position [629, 0]
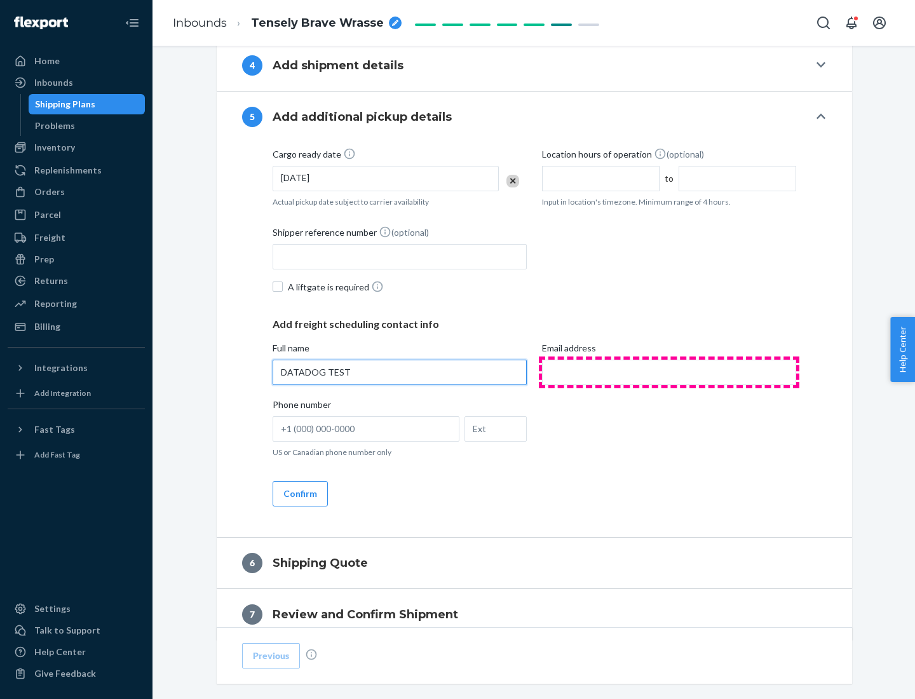
type input "DATADOG TEST"
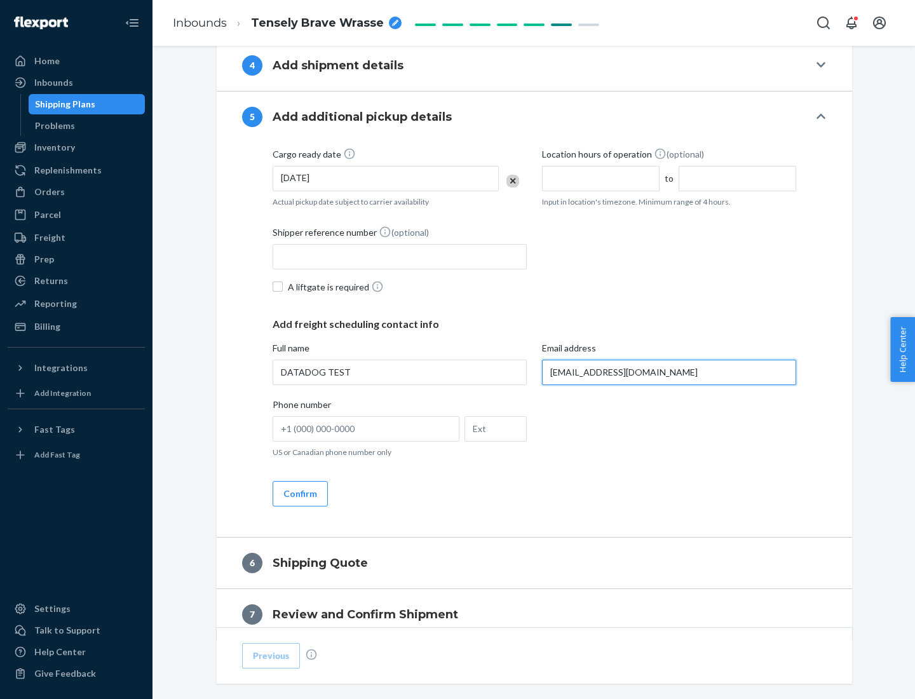
scroll to position [685, 0]
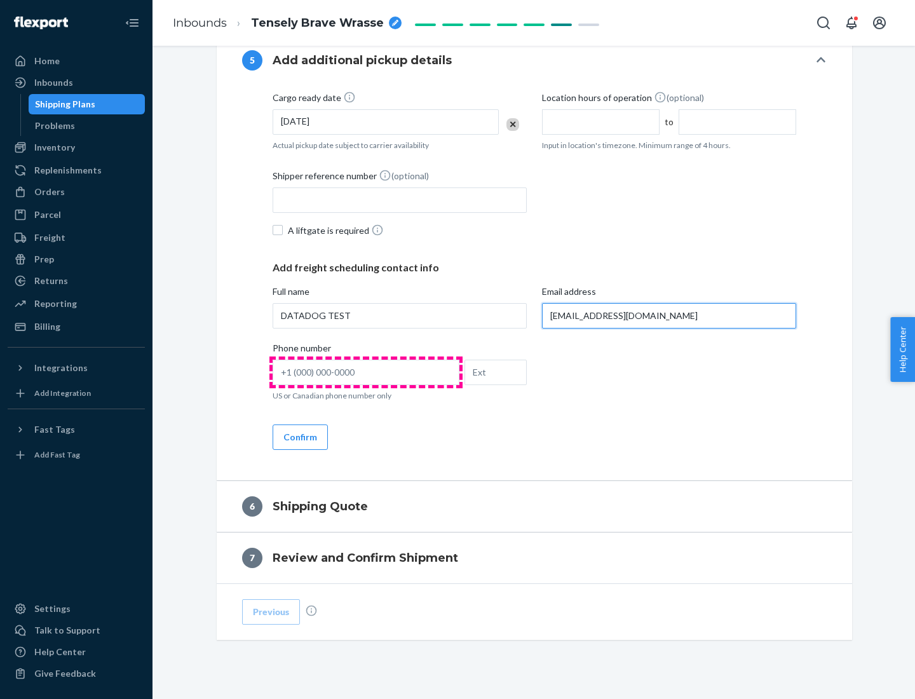
type input "[EMAIL_ADDRESS][DOMAIN_NAME]"
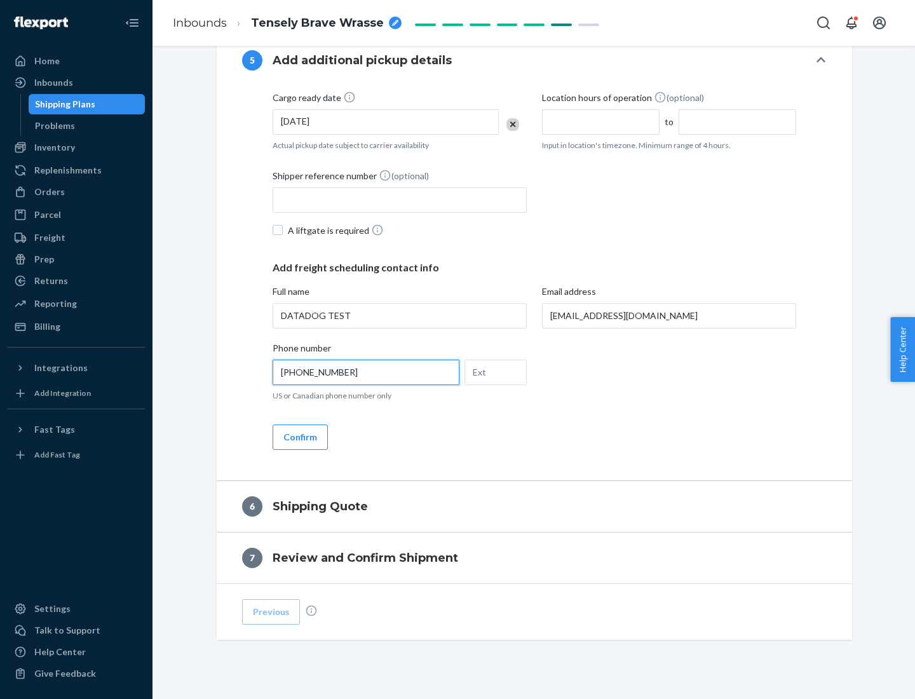
scroll to position [711, 0]
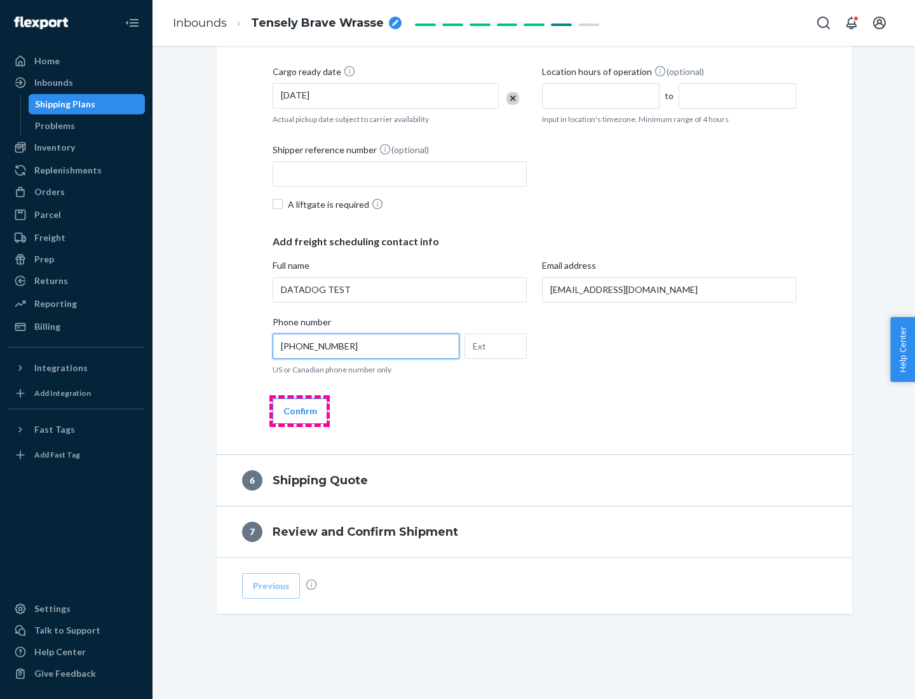
type input "[PHONE_NUMBER]"
click at [299, 411] on button "Confirm" at bounding box center [300, 410] width 55 height 25
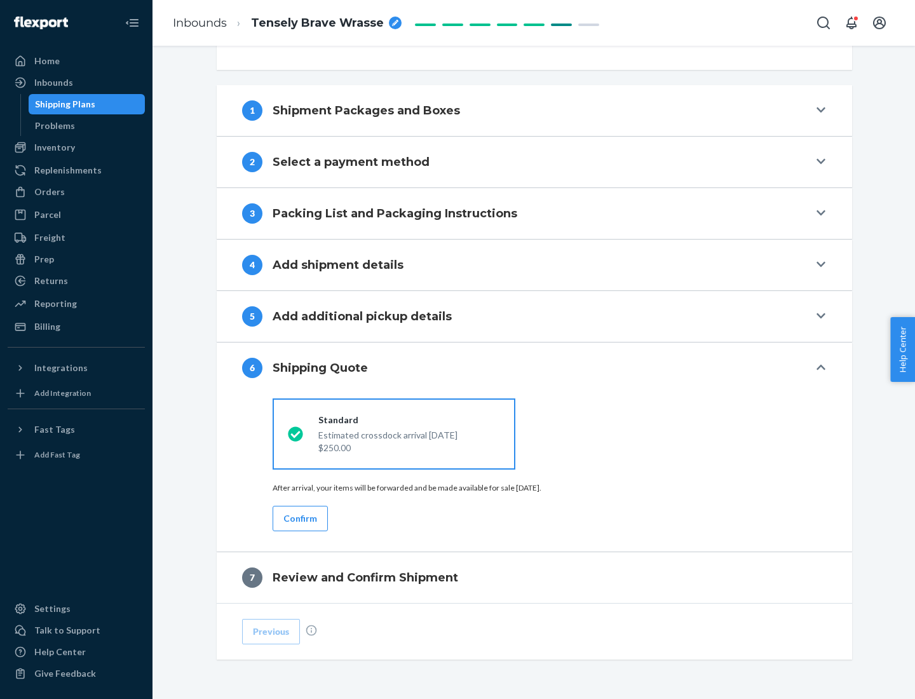
scroll to position [475, 0]
